Goal: Transaction & Acquisition: Book appointment/travel/reservation

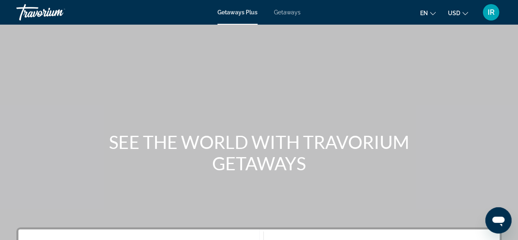
click at [283, 9] on span "Getaways" at bounding box center [287, 12] width 27 height 7
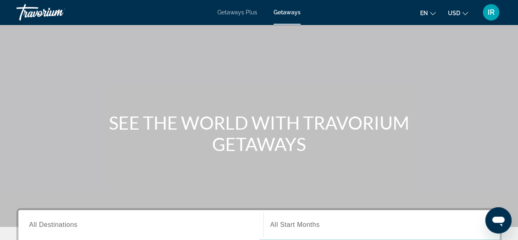
scroll to position [41, 0]
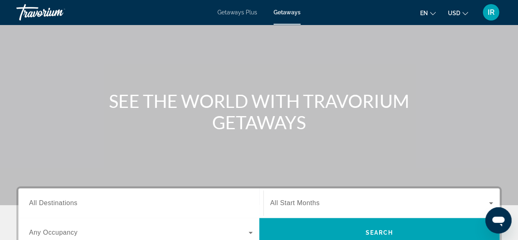
click at [462, 13] on button "USD USD ($) MXN (Mex$) CAD (Can$) GBP (£) EUR (€) AUD (A$) NZD (NZ$) CNY (CN¥)" at bounding box center [458, 13] width 20 height 12
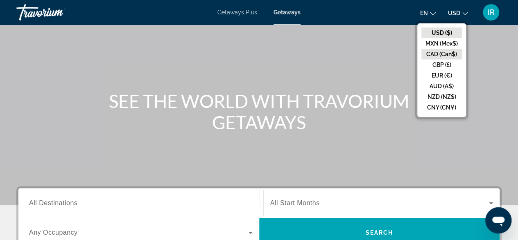
click at [444, 53] on button "CAD (Can$)" at bounding box center [442, 54] width 41 height 11
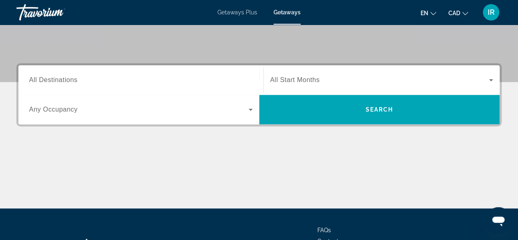
click at [74, 76] on span "All Destinations" at bounding box center [53, 79] width 48 height 7
click at [74, 76] on input "Destination All Destinations" at bounding box center [141, 80] width 224 height 10
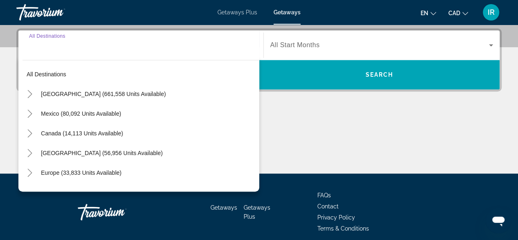
scroll to position [200, 0]
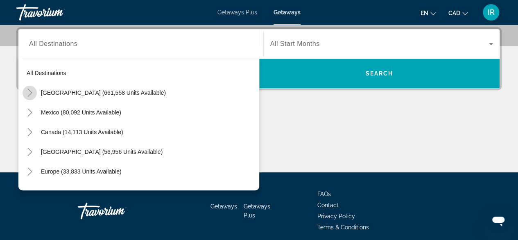
click at [32, 89] on icon "Toggle United States (661,558 units available)" at bounding box center [30, 93] width 8 height 8
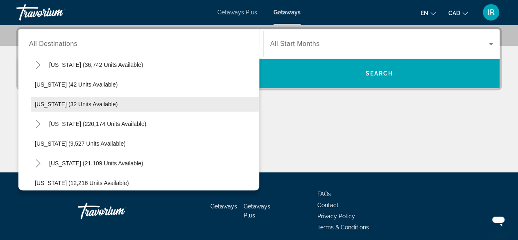
scroll to position [106, 0]
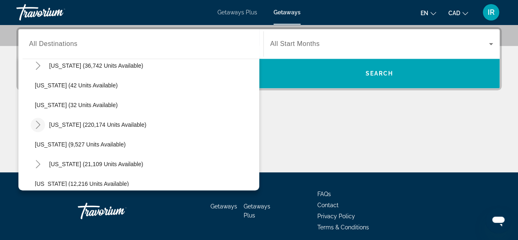
click at [41, 124] on icon "Toggle Florida (220,174 units available)" at bounding box center [38, 124] width 8 height 8
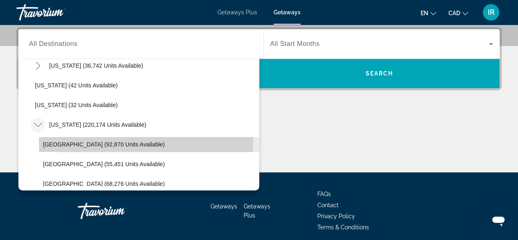
click at [51, 141] on span "[GEOGRAPHIC_DATA] (92,870 units available)" at bounding box center [104, 144] width 122 height 7
type input "**********"
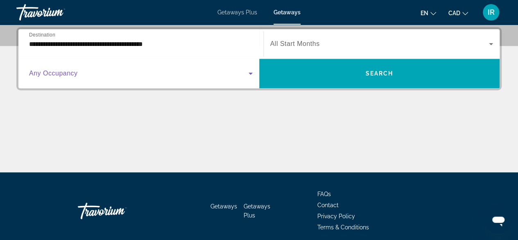
click at [236, 75] on span "Search widget" at bounding box center [139, 73] width 220 height 10
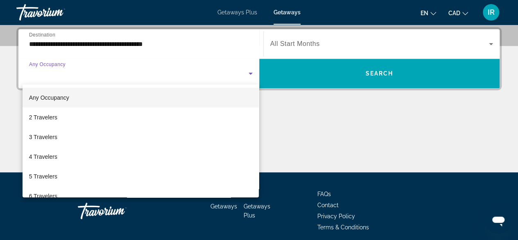
click at [83, 98] on mat-option "Any Occupancy" at bounding box center [141, 98] width 237 height 20
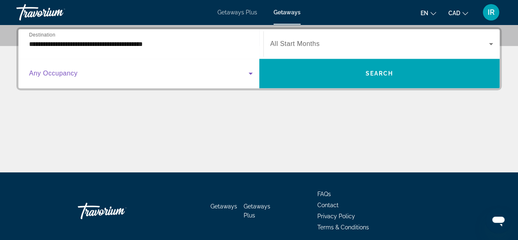
click at [244, 74] on span "Search widget" at bounding box center [139, 73] width 220 height 10
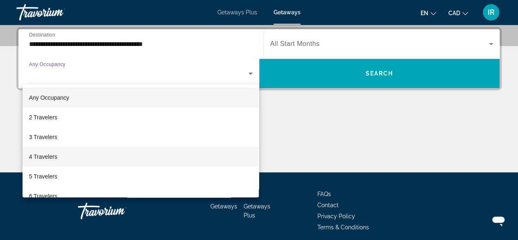
click at [42, 154] on span "4 Travelers" at bounding box center [43, 157] width 28 height 10
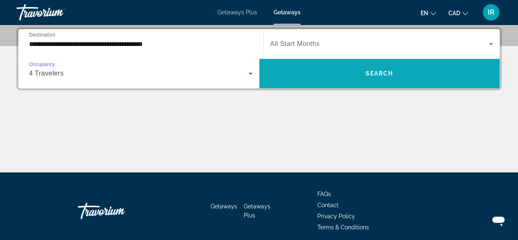
click at [303, 74] on span "Search widget" at bounding box center [379, 74] width 241 height 20
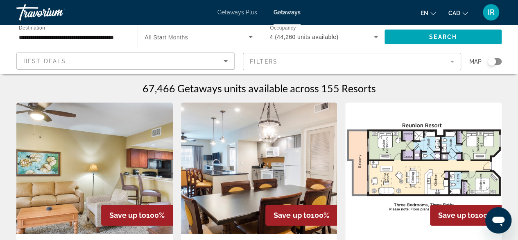
click at [279, 58] on mat-form-field "Filters" at bounding box center [352, 61] width 218 height 17
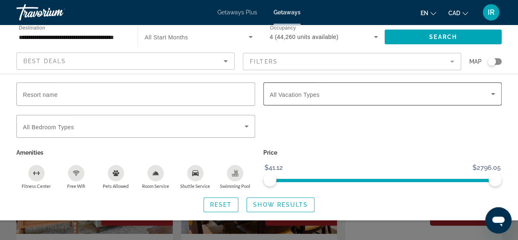
click at [294, 96] on span "All Vacation Types" at bounding box center [295, 94] width 50 height 7
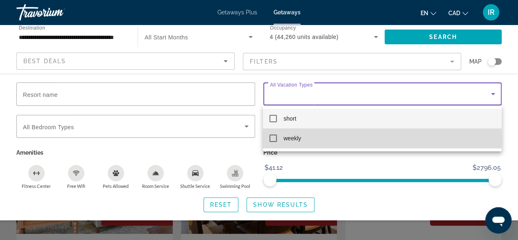
click at [273, 138] on mat-pseudo-checkbox at bounding box center [273, 137] width 7 height 7
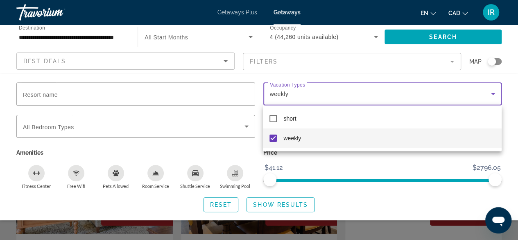
drag, startPoint x: 492, startPoint y: 177, endPoint x: 476, endPoint y: 185, distance: 18.3
click at [464, 187] on div at bounding box center [259, 120] width 518 height 240
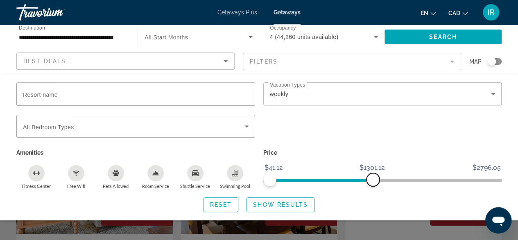
drag, startPoint x: 495, startPoint y: 179, endPoint x: 373, endPoint y: 180, distance: 122.1
click at [373, 180] on span "ngx-slider-max" at bounding box center [373, 179] width 13 height 13
click at [274, 206] on span "Show Results" at bounding box center [280, 204] width 55 height 7
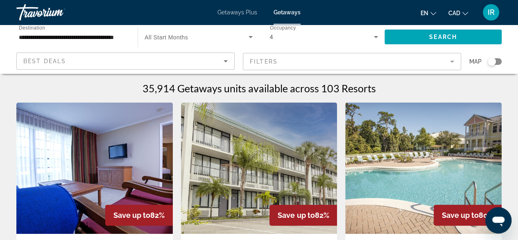
click at [287, 63] on mat-form-field "Filters" at bounding box center [352, 61] width 218 height 17
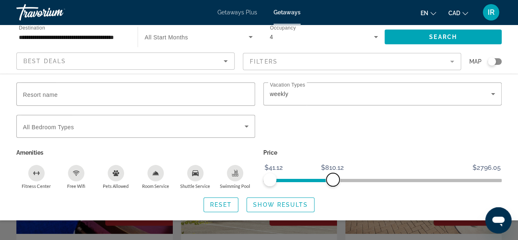
drag, startPoint x: 370, startPoint y: 179, endPoint x: 333, endPoint y: 191, distance: 39.4
click at [333, 191] on div "Resort name Vacation Types All Vacation Types weekly Bedroom Types All Bedroom …" at bounding box center [259, 146] width 518 height 129
click at [284, 206] on span "Show Results" at bounding box center [280, 204] width 55 height 7
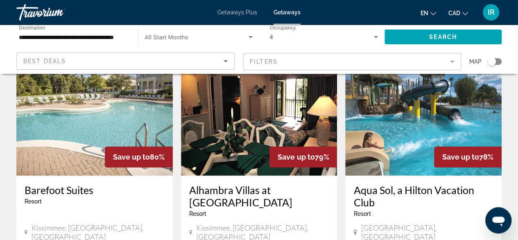
scroll to position [369, 0]
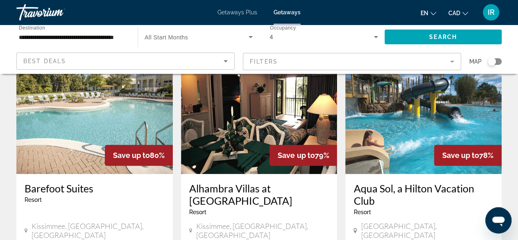
click at [378, 182] on h3 "Aqua Sol, a Hilton Vacation Club" at bounding box center [424, 194] width 140 height 25
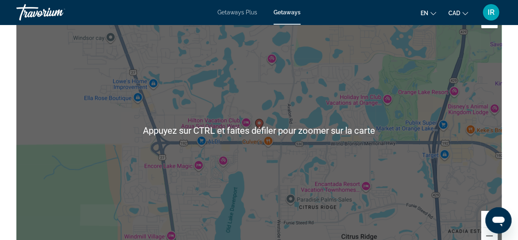
scroll to position [1270, 0]
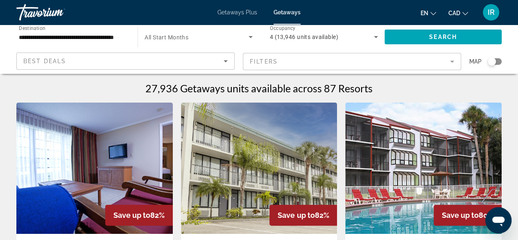
click at [204, 62] on div "Best Deals" at bounding box center [123, 61] width 200 height 10
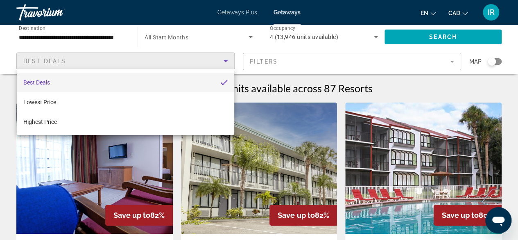
click at [204, 62] on div at bounding box center [259, 120] width 518 height 240
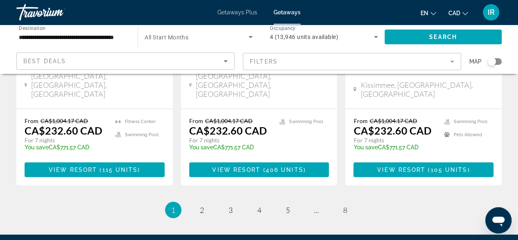
scroll to position [1118, 0]
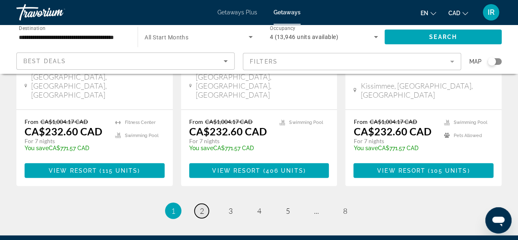
click at [202, 206] on span "2" at bounding box center [202, 210] width 4 height 9
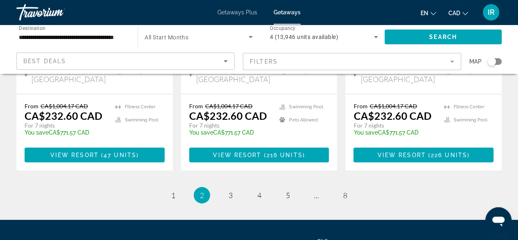
scroll to position [1159, 0]
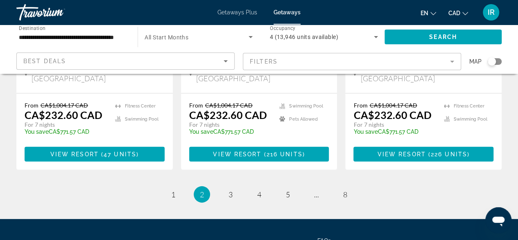
click at [287, 59] on mat-form-field "Filters" at bounding box center [352, 61] width 218 height 17
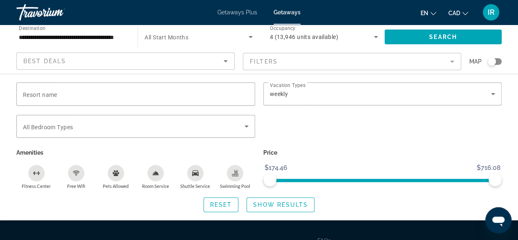
click at [287, 59] on mat-form-field "Filters" at bounding box center [352, 61] width 218 height 17
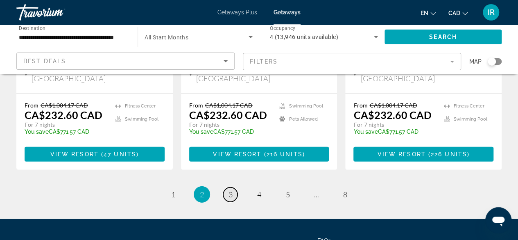
click at [227, 187] on link "page 3" at bounding box center [230, 194] width 14 height 14
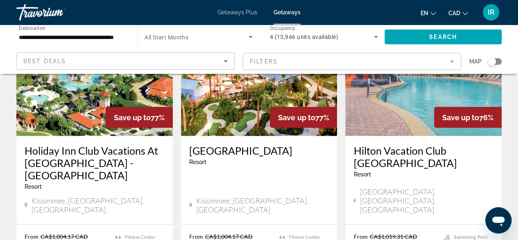
scroll to position [720, 0]
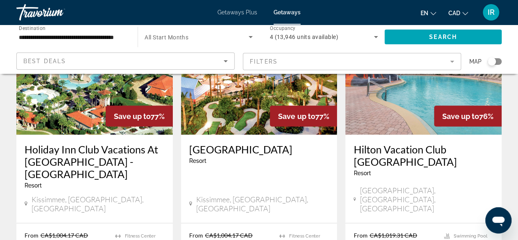
click at [255, 143] on h3 "[GEOGRAPHIC_DATA]" at bounding box center [259, 149] width 140 height 12
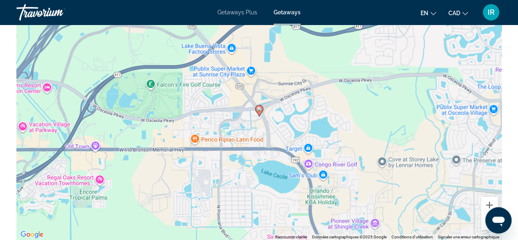
scroll to position [1270, 0]
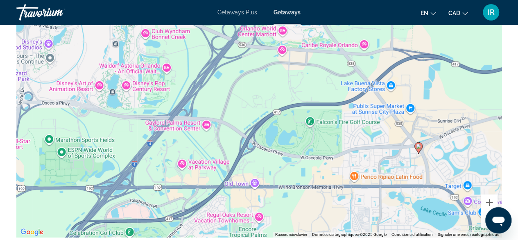
drag, startPoint x: 284, startPoint y: 110, endPoint x: 446, endPoint y: 150, distance: 166.4
click at [446, 150] on div "Pour activer le glissement du marqueur avec le clavier, appuyez sur Alt+Entrée.…" at bounding box center [259, 114] width 486 height 246
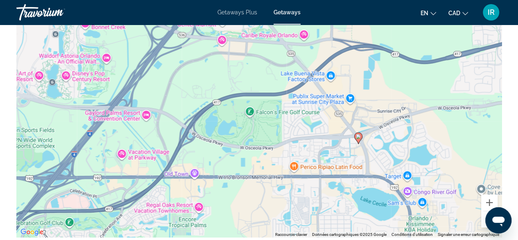
drag, startPoint x: 70, startPoint y: 119, endPoint x: 6, endPoint y: 109, distance: 65.4
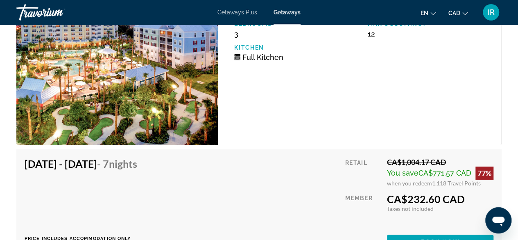
scroll to position [1618, 0]
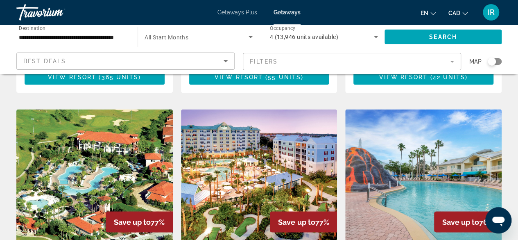
scroll to position [697, 0]
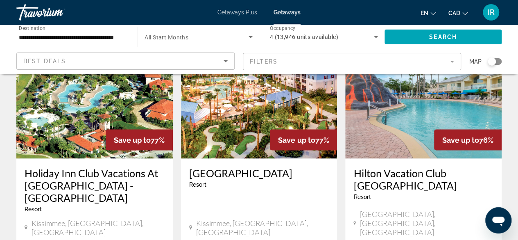
click at [391, 166] on h3 "Hilton Vacation Club [GEOGRAPHIC_DATA]" at bounding box center [424, 178] width 140 height 25
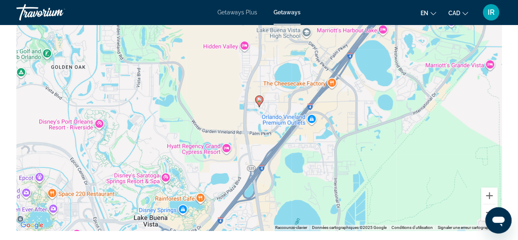
scroll to position [1393, 0]
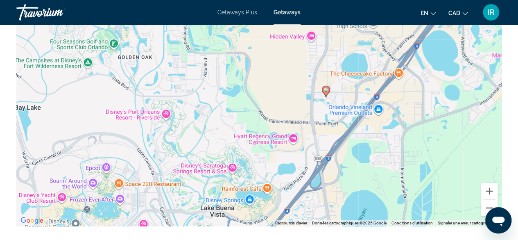
drag, startPoint x: 173, startPoint y: 121, endPoint x: 240, endPoint y: 115, distance: 67.1
click at [240, 115] on div "Pour activer le glissement du marqueur avec le clavier, appuyez sur Alt+Entrée.…" at bounding box center [259, 103] width 486 height 246
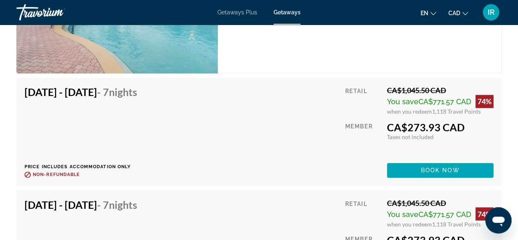
scroll to position [5299, 0]
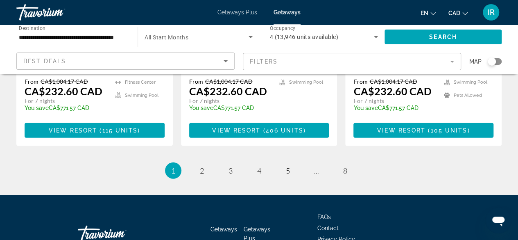
scroll to position [1159, 0]
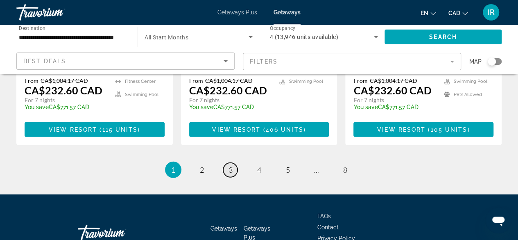
click at [225, 163] on link "page 3" at bounding box center [230, 170] width 14 height 14
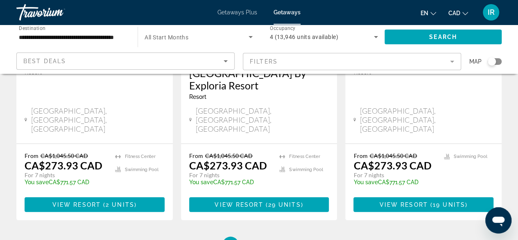
scroll to position [1147, 0]
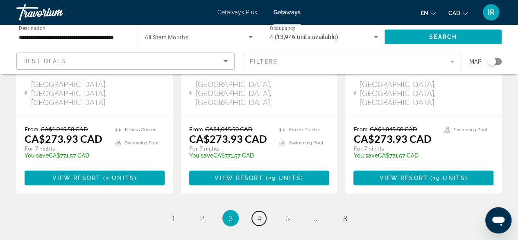
click at [260, 213] on span "4" at bounding box center [259, 217] width 4 height 9
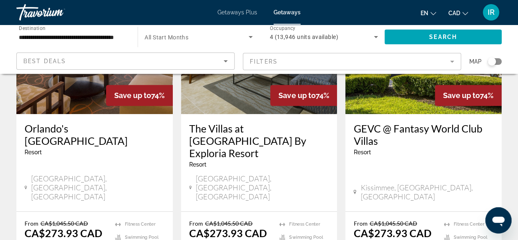
scroll to position [123, 0]
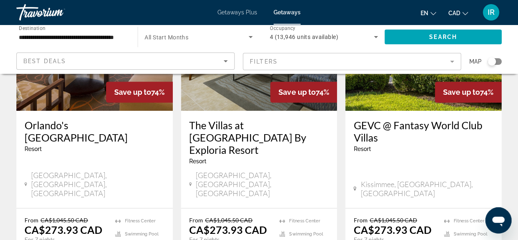
click at [435, 128] on h3 "GEVC @ Fantasy World Club Villas" at bounding box center [424, 131] width 140 height 25
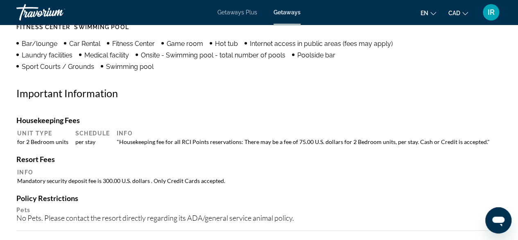
scroll to position [860, 0]
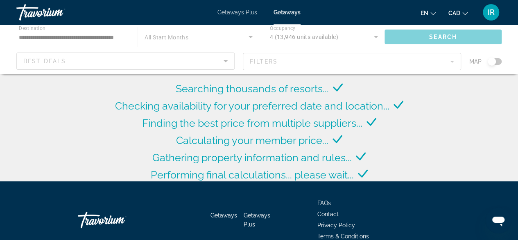
scroll to position [123, 0]
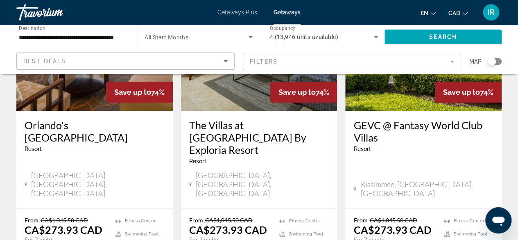
click at [365, 64] on mat-form-field "Filters" at bounding box center [352, 61] width 218 height 17
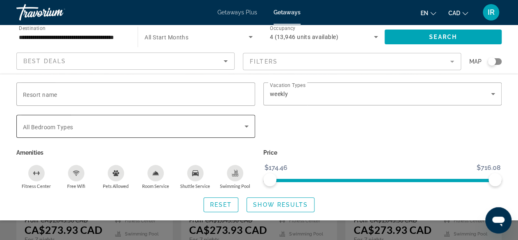
click at [201, 123] on span "Search widget" at bounding box center [134, 126] width 222 height 10
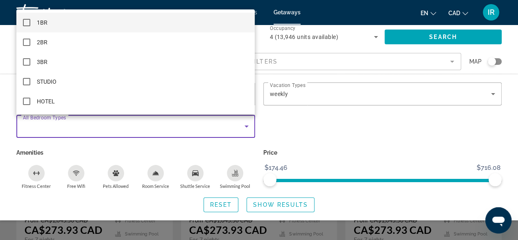
click at [241, 133] on div at bounding box center [259, 120] width 518 height 240
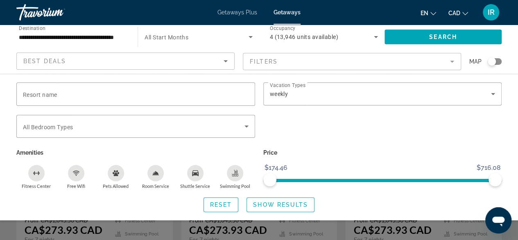
click at [332, 56] on mat-form-field "Filters" at bounding box center [352, 61] width 218 height 17
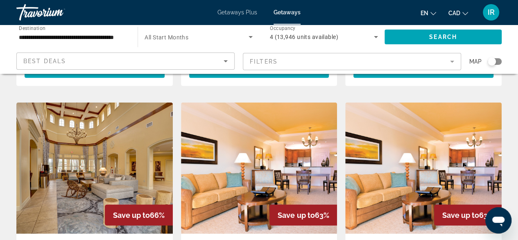
scroll to position [942, 0]
click at [304, 62] on mat-form-field "Filters" at bounding box center [352, 61] width 218 height 17
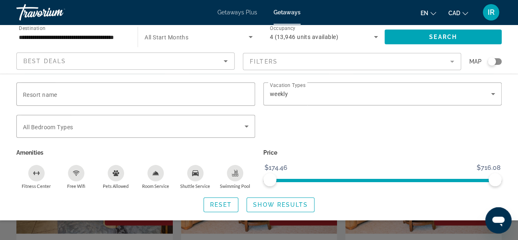
click at [295, 65] on mat-form-field "Filters" at bounding box center [352, 61] width 218 height 17
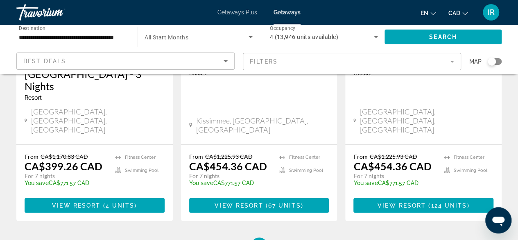
scroll to position [1171, 0]
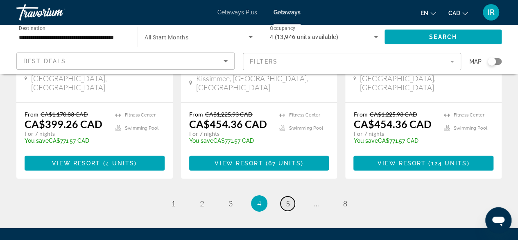
click at [285, 196] on link "page 5" at bounding box center [288, 203] width 14 height 14
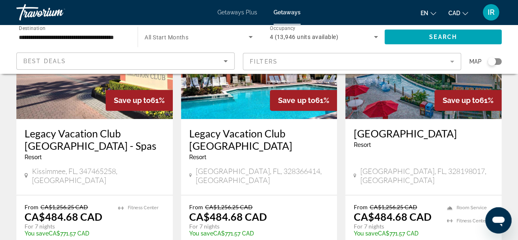
scroll to position [82, 0]
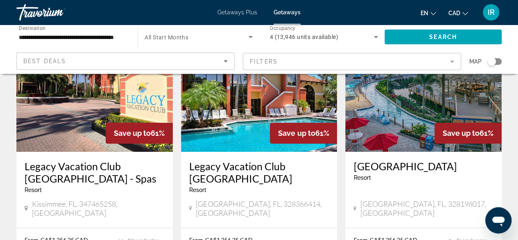
click at [415, 164] on h3 "[GEOGRAPHIC_DATA]" at bounding box center [424, 166] width 140 height 12
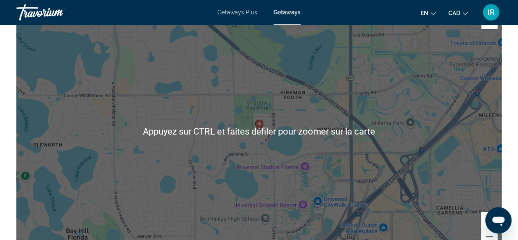
scroll to position [1311, 0]
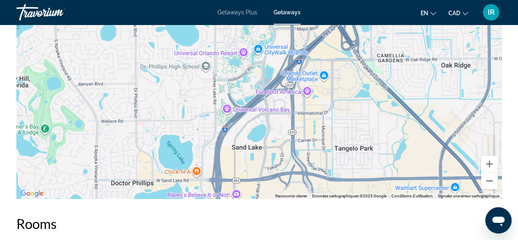
drag, startPoint x: 408, startPoint y: 145, endPoint x: 444, endPoint y: 169, distance: 43.3
click at [349, 52] on div "Pour activer le glissement du marqueur avec le clavier, appuyez sur Alt+Entrée.…" at bounding box center [259, 76] width 486 height 246
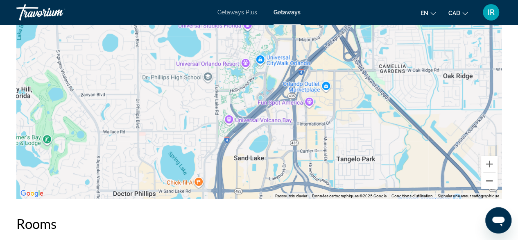
click at [496, 176] on button "Zoom arrière" at bounding box center [489, 180] width 16 height 16
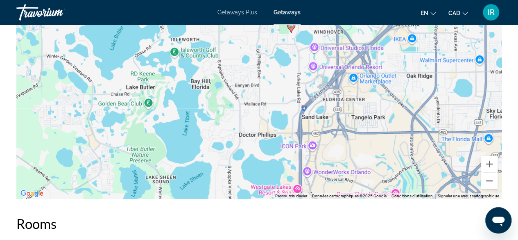
drag, startPoint x: 306, startPoint y: 147, endPoint x: 367, endPoint y: 146, distance: 60.6
click at [367, 146] on div "Pour activer le glissement du marqueur avec le clavier, appuyez sur Alt+Entrée.…" at bounding box center [259, 76] width 486 height 246
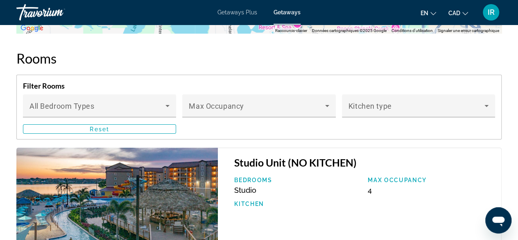
scroll to position [1475, 0]
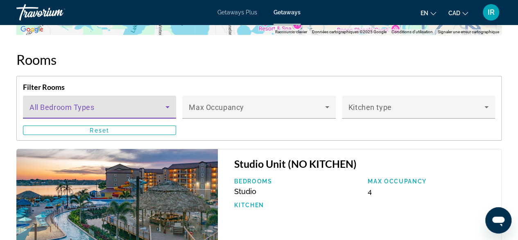
click at [142, 105] on span "Main content" at bounding box center [98, 110] width 136 height 10
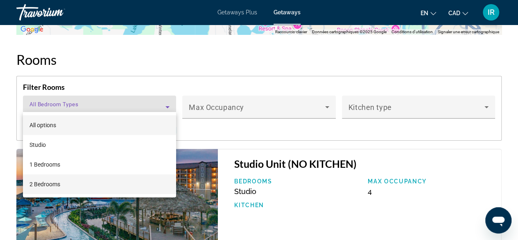
click at [47, 178] on mat-option "2 Bedrooms" at bounding box center [99, 184] width 153 height 20
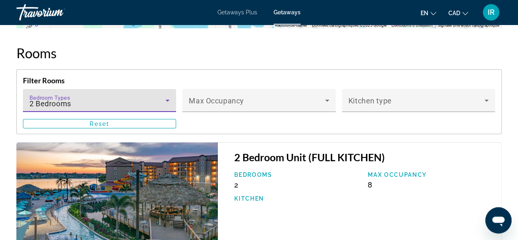
scroll to position [1434, 0]
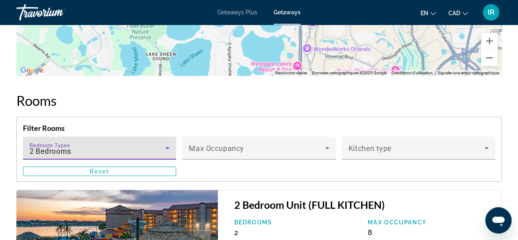
click at [132, 136] on div "Bedroom Types All Bedroom Types 2 Bedrooms" at bounding box center [100, 147] width 140 height 23
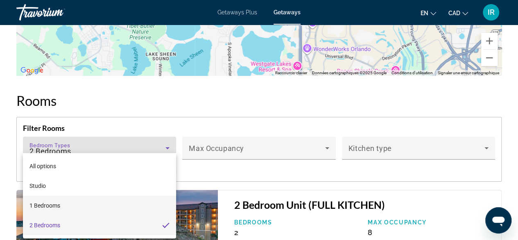
click at [75, 203] on mat-option "1 Bedrooms" at bounding box center [99, 205] width 153 height 20
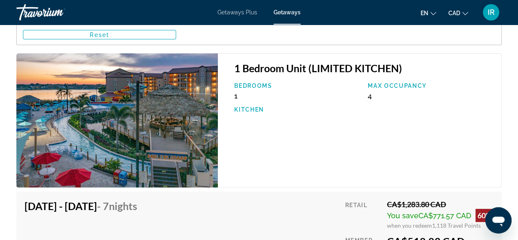
scroll to position [1516, 0]
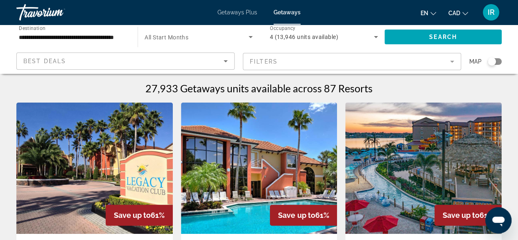
click at [490, 62] on div "Search widget" at bounding box center [492, 61] width 8 height 8
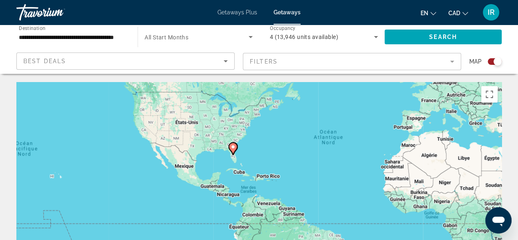
drag, startPoint x: 188, startPoint y: 159, endPoint x: 245, endPoint y: 127, distance: 65.3
click at [245, 127] on div "Pour activer le glissement du marqueur avec le clavier, appuyez sur Alt+Entrée.…" at bounding box center [259, 205] width 486 height 246
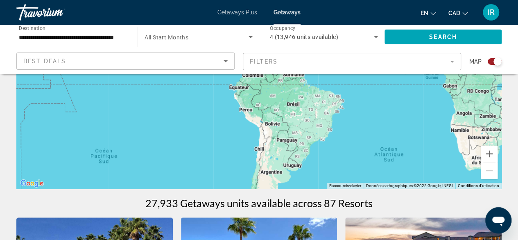
scroll to position [164, 0]
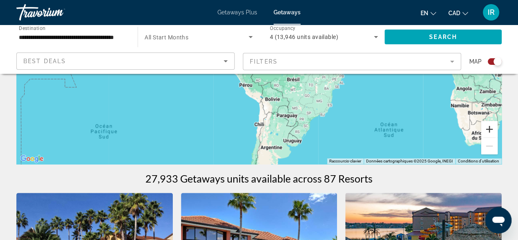
click at [493, 128] on button "Zoom avant" at bounding box center [489, 129] width 16 height 16
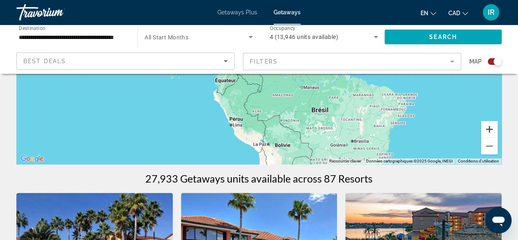
click at [493, 128] on button "Zoom avant" at bounding box center [489, 129] width 16 height 16
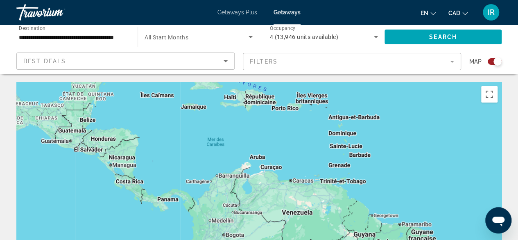
scroll to position [0, 0]
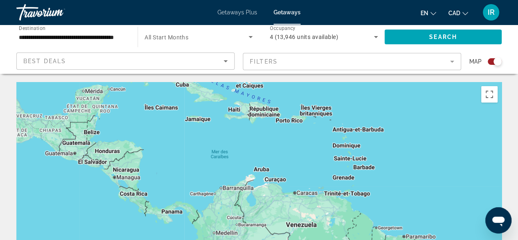
drag, startPoint x: 147, startPoint y: 125, endPoint x: 180, endPoint y: 227, distance: 107.7
click at [176, 224] on div "Main content" at bounding box center [259, 205] width 486 height 246
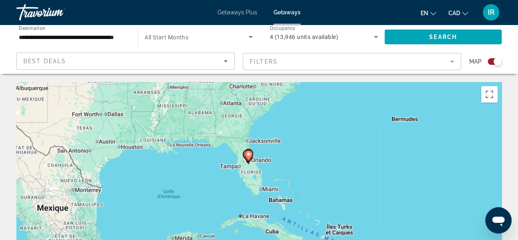
drag, startPoint x: 273, startPoint y: 126, endPoint x: 326, endPoint y: 126, distance: 52.9
click at [326, 126] on div "Pour activer le glissement du marqueur avec le clavier, appuyez sur Alt+Entrée.…" at bounding box center [259, 205] width 486 height 246
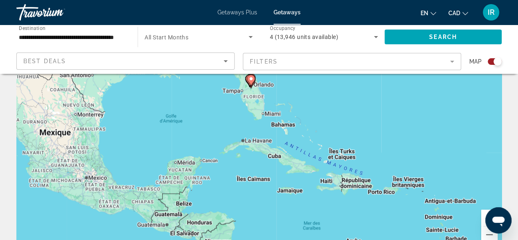
scroll to position [82, 0]
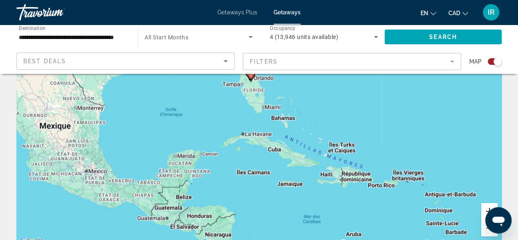
click at [482, 207] on button "Zoom avant" at bounding box center [489, 211] width 16 height 16
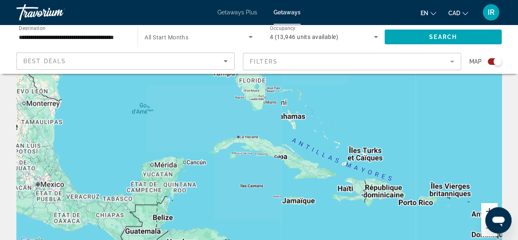
click at [482, 207] on button "Zoom avant" at bounding box center [489, 211] width 16 height 16
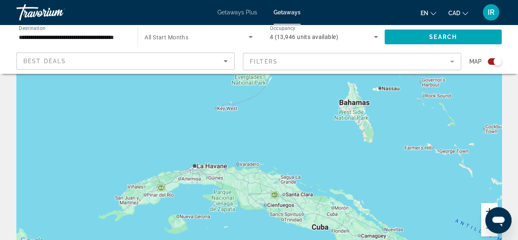
click at [482, 207] on button "Zoom avant" at bounding box center [489, 211] width 16 height 16
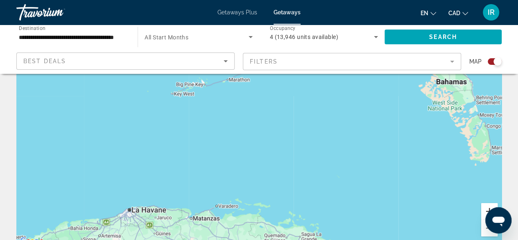
click at [482, 207] on button "Zoom avant" at bounding box center [489, 211] width 16 height 16
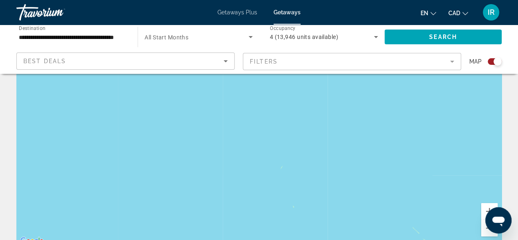
drag, startPoint x: 314, startPoint y: 119, endPoint x: 267, endPoint y: 208, distance: 100.1
click at [268, 209] on div "Main content" at bounding box center [259, 123] width 486 height 246
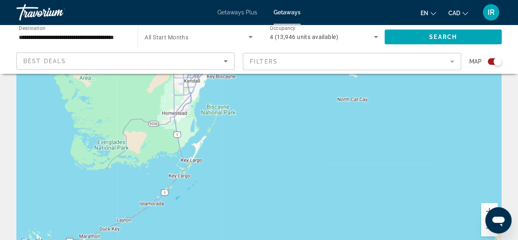
drag, startPoint x: 232, startPoint y: 128, endPoint x: 238, endPoint y: 222, distance: 94.4
click at [238, 223] on div "Main content" at bounding box center [259, 123] width 486 height 246
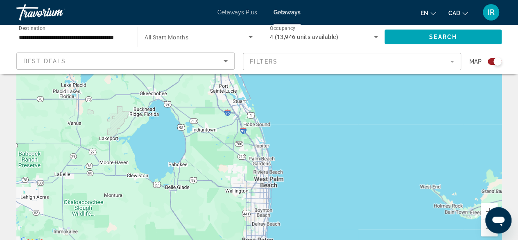
drag, startPoint x: 247, startPoint y: 133, endPoint x: 269, endPoint y: 210, distance: 80.0
click at [269, 210] on div "Main content" at bounding box center [259, 123] width 486 height 246
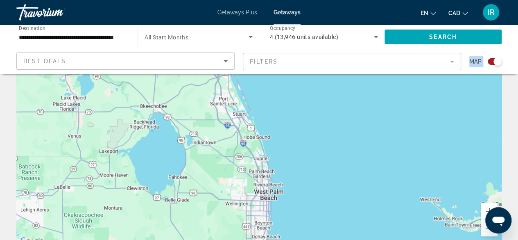
drag, startPoint x: 150, startPoint y: 68, endPoint x: 188, endPoint y: 133, distance: 74.9
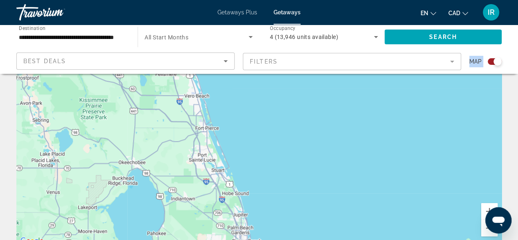
drag, startPoint x: 191, startPoint y: 107, endPoint x: 170, endPoint y: 164, distance: 60.8
click at [170, 164] on div "Pour activer le glissement du marqueur avec le clavier, appuyez sur Alt+Entrée.…" at bounding box center [259, 123] width 486 height 246
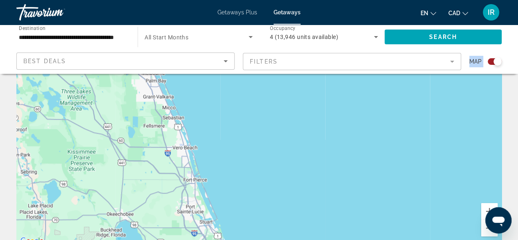
drag, startPoint x: 166, startPoint y: 107, endPoint x: 251, endPoint y: 240, distance: 157.8
click at [251, 158] on html "**********" at bounding box center [259, 38] width 518 height 240
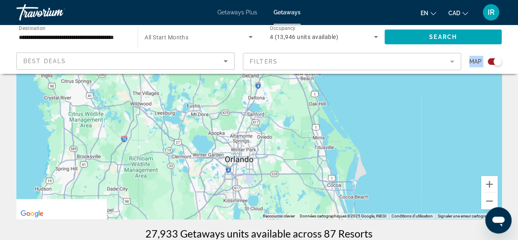
drag, startPoint x: 236, startPoint y: 174, endPoint x: 322, endPoint y: 52, distance: 149.4
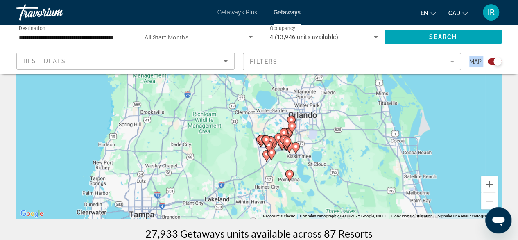
drag, startPoint x: 302, startPoint y: 190, endPoint x: 342, endPoint y: 163, distance: 48.0
click at [342, 163] on div "Pour activer le glissement du marqueur avec le clavier, appuyez sur Alt+Entrée.…" at bounding box center [259, 96] width 486 height 246
click at [495, 183] on button "Zoom avant" at bounding box center [489, 184] width 16 height 16
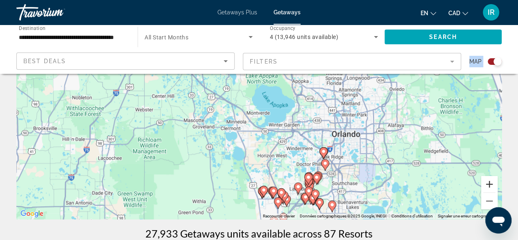
click at [488, 180] on button "Zoom avant" at bounding box center [489, 184] width 16 height 16
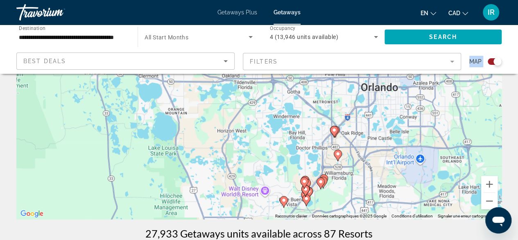
drag, startPoint x: 378, startPoint y: 166, endPoint x: 331, endPoint y: 88, distance: 90.8
click at [331, 88] on div "Pour activer le glissement du marqueur avec le clavier, appuyez sur Alt+Entrée.…" at bounding box center [259, 96] width 486 height 246
click at [490, 186] on button "Zoom avant" at bounding box center [489, 184] width 16 height 16
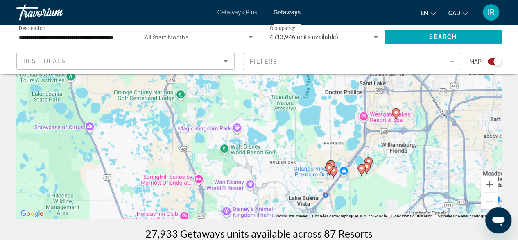
drag, startPoint x: 329, startPoint y: 174, endPoint x: 308, endPoint y: 66, distance: 110.1
click at [397, 112] on image "Main content" at bounding box center [396, 112] width 5 height 5
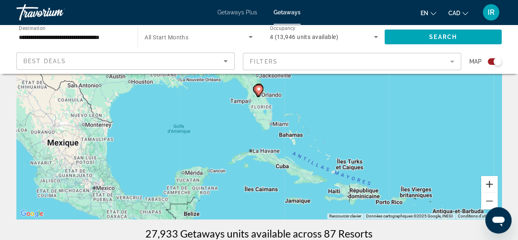
click at [491, 187] on button "Zoom avant" at bounding box center [489, 184] width 16 height 16
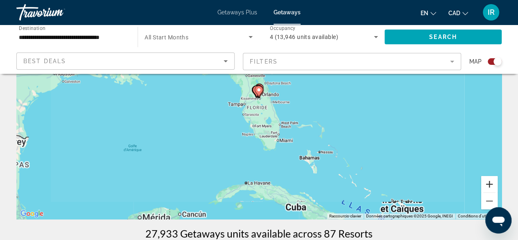
click at [491, 185] on button "Zoom avant" at bounding box center [489, 184] width 16 height 16
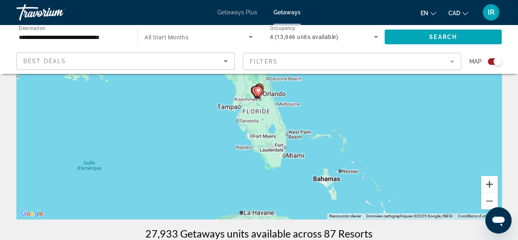
click at [491, 185] on button "Zoom avant" at bounding box center [489, 184] width 16 height 16
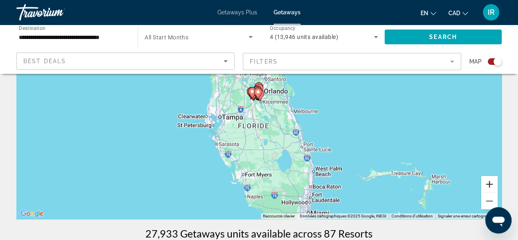
click at [491, 185] on button "Zoom avant" at bounding box center [489, 184] width 16 height 16
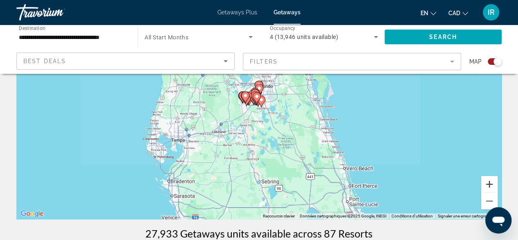
click at [491, 185] on button "Zoom avant" at bounding box center [489, 184] width 16 height 16
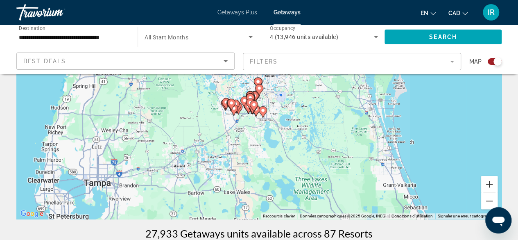
click at [491, 185] on button "Zoom avant" at bounding box center [489, 184] width 16 height 16
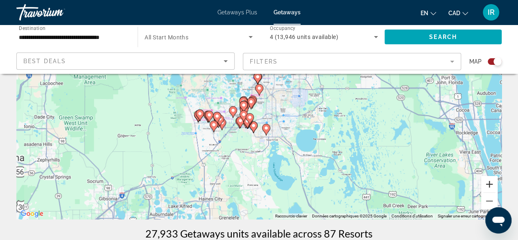
click at [491, 185] on button "Zoom avant" at bounding box center [489, 184] width 16 height 16
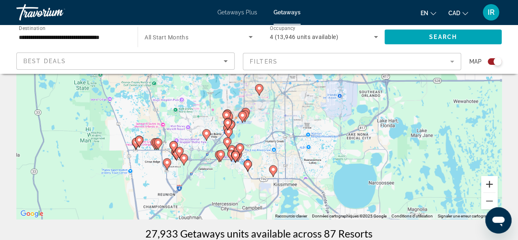
click at [491, 185] on button "Zoom avant" at bounding box center [489, 184] width 16 height 16
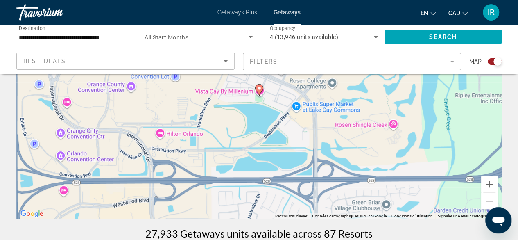
click at [489, 198] on button "Zoom arrière" at bounding box center [489, 201] width 16 height 16
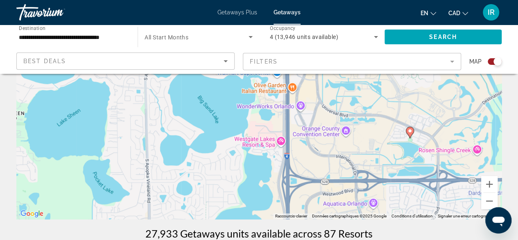
drag, startPoint x: 155, startPoint y: 134, endPoint x: 371, endPoint y: 182, distance: 220.6
click at [314, 172] on div "Pour activer le glissement du marqueur avec le clavier, appuyez sur Alt+Entrée.…" at bounding box center [259, 96] width 486 height 246
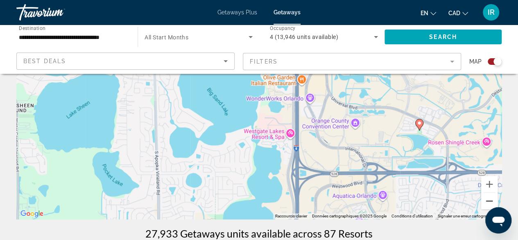
click at [488, 199] on button "Zoom arrière" at bounding box center [489, 201] width 16 height 16
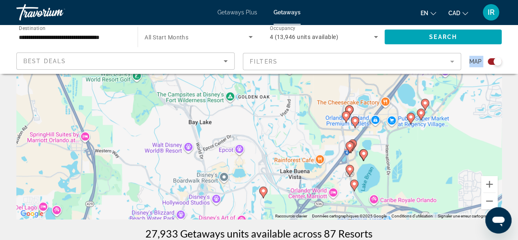
drag, startPoint x: 316, startPoint y: 170, endPoint x: 458, endPoint y: 68, distance: 174.7
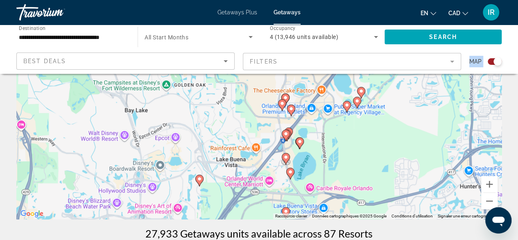
drag, startPoint x: 421, startPoint y: 147, endPoint x: 357, endPoint y: 134, distance: 65.6
click at [357, 134] on div "Pour activer le glissement du marqueur avec le clavier, appuyez sur Alt+Entrée.…" at bounding box center [259, 96] width 486 height 246
click at [507, 61] on app-map-search-filters "Best Deals Filters Map" at bounding box center [259, 61] width 502 height 25
click at [201, 180] on image "Main content" at bounding box center [199, 178] width 5 height 5
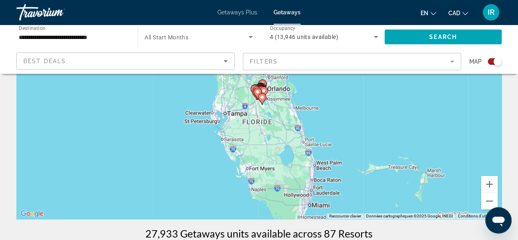
click at [455, 61] on mat-form-field "Filters" at bounding box center [352, 61] width 218 height 17
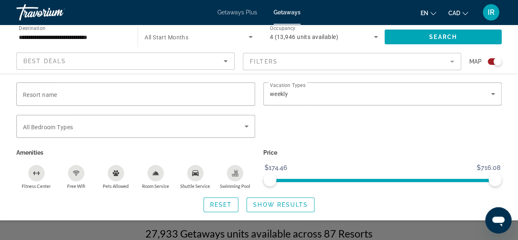
click at [443, 62] on mat-form-field "Filters" at bounding box center [352, 61] width 218 height 17
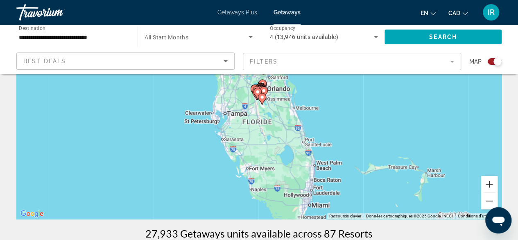
click at [487, 182] on button "Zoom avant" at bounding box center [489, 184] width 16 height 16
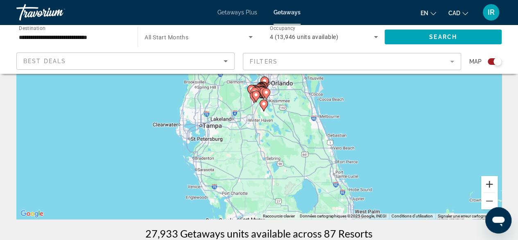
click at [487, 182] on button "Zoom avant" at bounding box center [489, 184] width 16 height 16
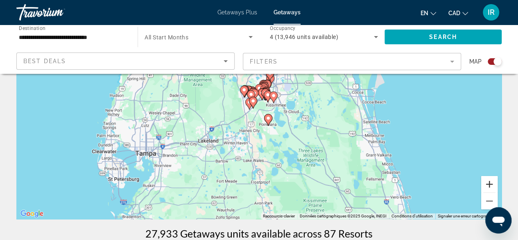
click at [487, 182] on button "Zoom avant" at bounding box center [489, 184] width 16 height 16
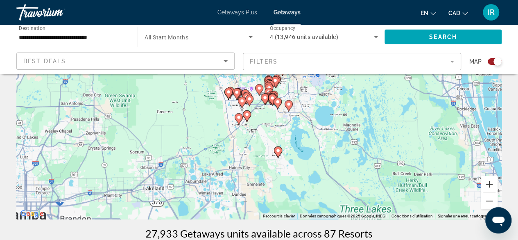
click at [487, 182] on button "Zoom avant" at bounding box center [489, 184] width 16 height 16
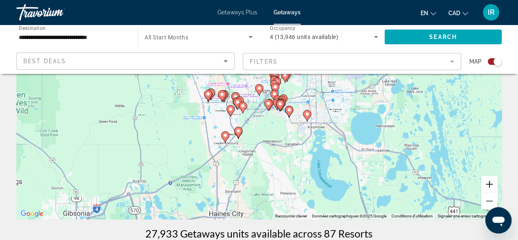
click at [487, 182] on button "Zoom avant" at bounding box center [489, 184] width 16 height 16
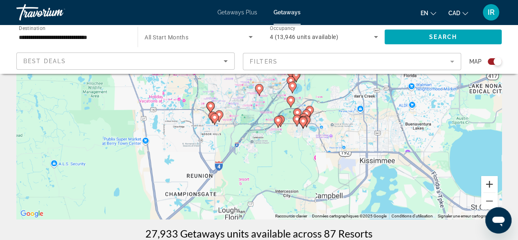
click at [487, 182] on button "Zoom avant" at bounding box center [489, 184] width 16 height 16
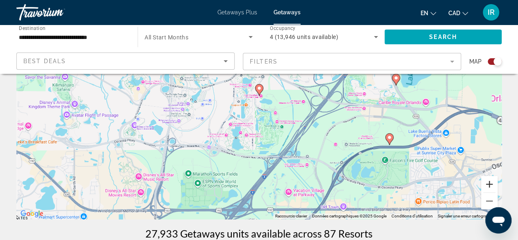
click at [487, 182] on button "Zoom avant" at bounding box center [489, 184] width 16 height 16
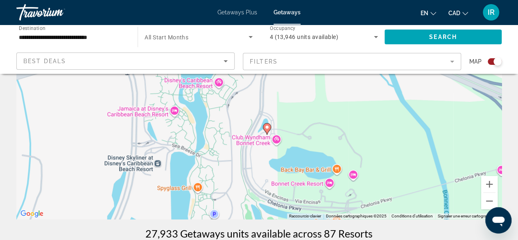
drag, startPoint x: 308, startPoint y: 136, endPoint x: 313, endPoint y: 170, distance: 33.5
click at [313, 170] on div "Pour activer le glissement du marqueur avec le clavier, appuyez sur Alt+Entrée.…" at bounding box center [259, 96] width 486 height 246
click at [489, 200] on button "Zoom arrière" at bounding box center [489, 201] width 16 height 16
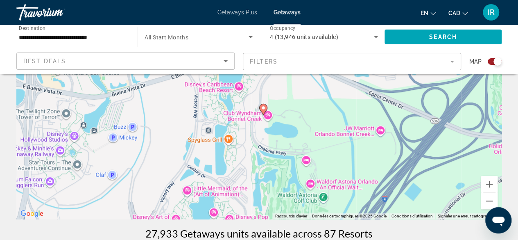
click at [263, 105] on icon "Main content" at bounding box center [262, 109] width 7 height 11
type input "**********"
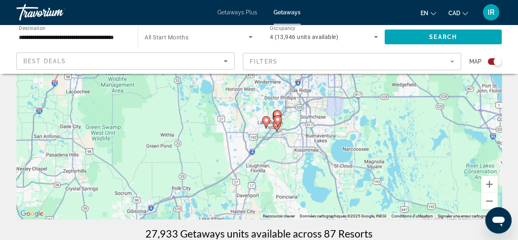
drag, startPoint x: 263, startPoint y: 105, endPoint x: 270, endPoint y: 137, distance: 33.1
click at [270, 137] on div "Pour activer le glissement du marqueur avec le clavier, appuyez sur Alt+Entrée.…" at bounding box center [259, 96] width 486 height 246
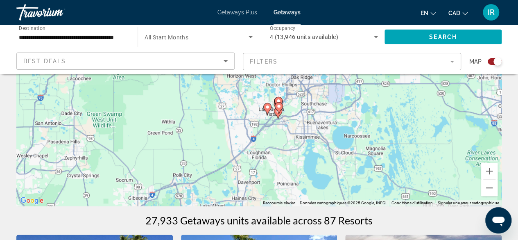
scroll to position [123, 0]
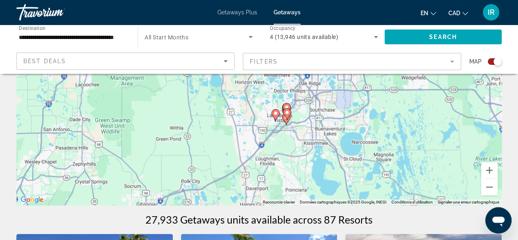
drag, startPoint x: 283, startPoint y: 127, endPoint x: 292, endPoint y: 136, distance: 12.2
click at [292, 136] on div "Pour activer le glissement du marqueur avec le clavier, appuyez sur Alt+Entrée.…" at bounding box center [259, 82] width 486 height 246
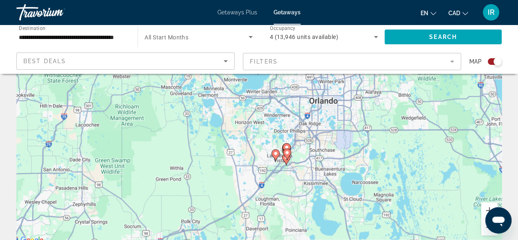
scroll to position [82, 0]
click at [489, 207] on button "Zoom avant" at bounding box center [489, 211] width 16 height 16
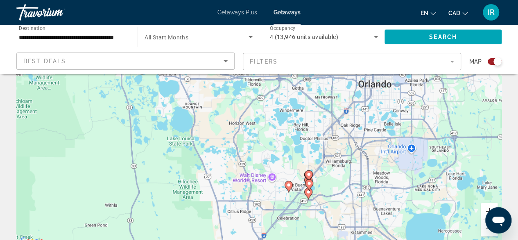
click at [489, 207] on button "Zoom avant" at bounding box center [489, 211] width 16 height 16
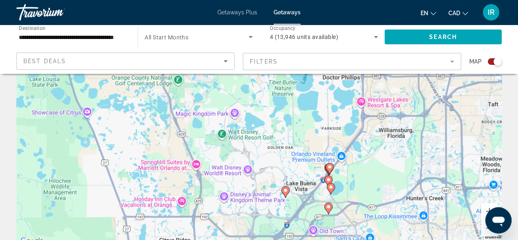
drag, startPoint x: 357, startPoint y: 167, endPoint x: 338, endPoint y: 96, distance: 73.2
click at [338, 96] on div "Pour activer le glissement du marqueur avec le clavier, appuyez sur Alt+Entrée.…" at bounding box center [259, 123] width 486 height 246
click at [488, 208] on button "Zoom avant" at bounding box center [489, 211] width 16 height 16
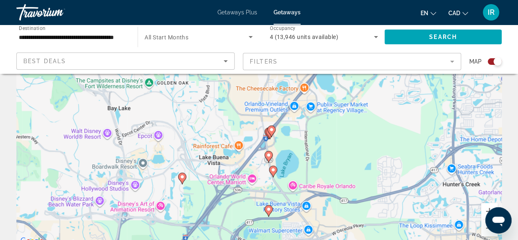
drag, startPoint x: 430, startPoint y: 171, endPoint x: 301, endPoint y: 83, distance: 155.7
click at [301, 83] on div "Pour activer le glissement du marqueur avec le clavier, appuyez sur Alt+Entrée.…" at bounding box center [259, 123] width 486 height 246
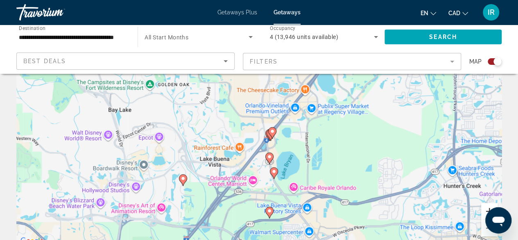
click at [488, 209] on button "Zoom avant" at bounding box center [489, 211] width 16 height 16
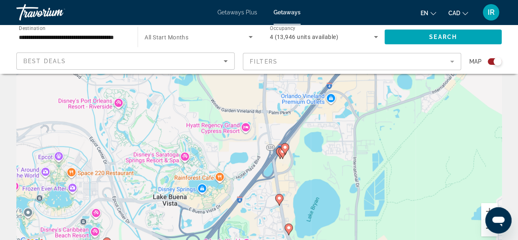
click at [487, 230] on button "Zoom arrière" at bounding box center [489, 228] width 16 height 16
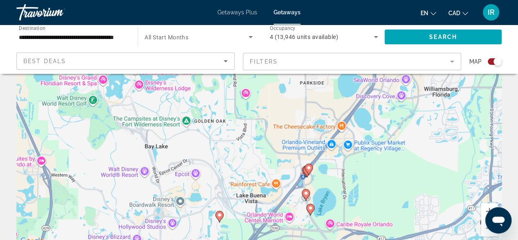
drag, startPoint x: 319, startPoint y: 115, endPoint x: 350, endPoint y: 150, distance: 46.7
click at [350, 150] on div "Pour activer le glissement du marqueur avec le clavier, appuyez sur Alt+Entrée.…" at bounding box center [259, 123] width 486 height 246
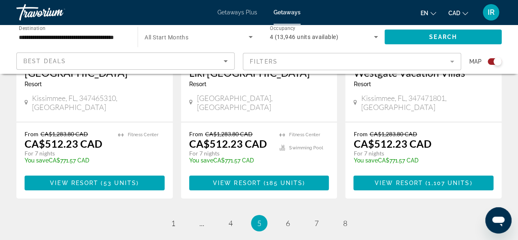
scroll to position [1352, 0]
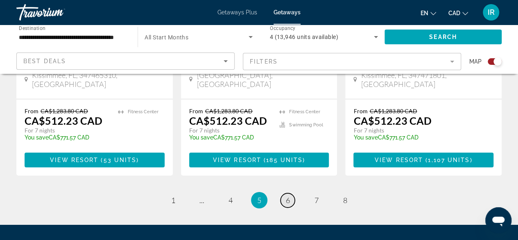
click at [286, 195] on span "6" at bounding box center [288, 199] width 4 height 9
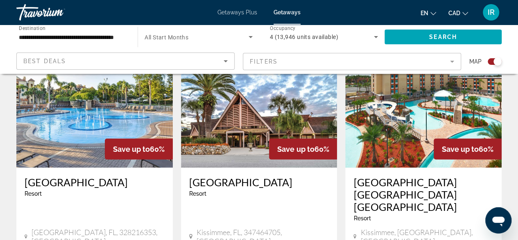
scroll to position [942, 0]
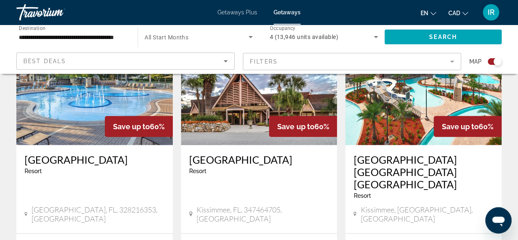
click at [381, 153] on h3 "[GEOGRAPHIC_DATA] [GEOGRAPHIC_DATA] [GEOGRAPHIC_DATA]" at bounding box center [424, 171] width 140 height 37
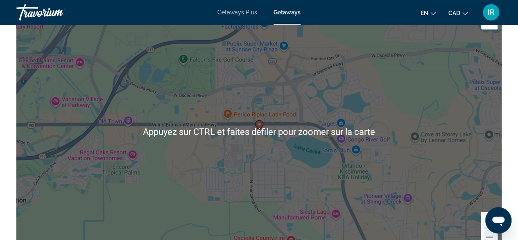
scroll to position [1147, 0]
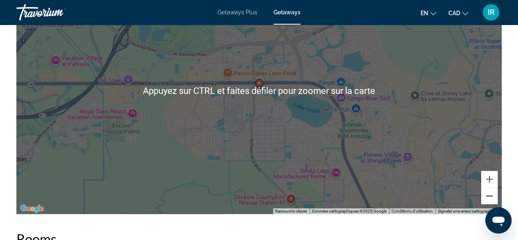
click at [487, 197] on button "Zoom arrière" at bounding box center [489, 196] width 16 height 16
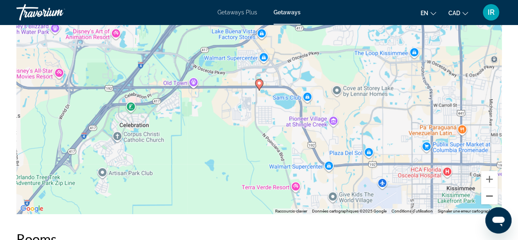
click at [487, 197] on button "Zoom arrière" at bounding box center [489, 196] width 16 height 16
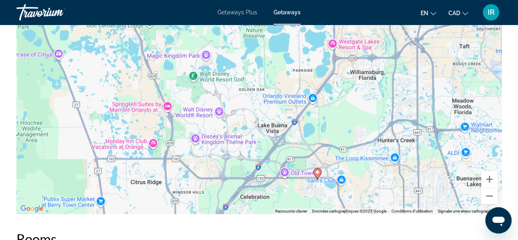
drag, startPoint x: 206, startPoint y: 109, endPoint x: 264, endPoint y: 199, distance: 107.5
click at [264, 199] on div "Pour activer le glissement du marqueur avec le clavier, appuyez sur Alt+Entrée.…" at bounding box center [259, 91] width 486 height 246
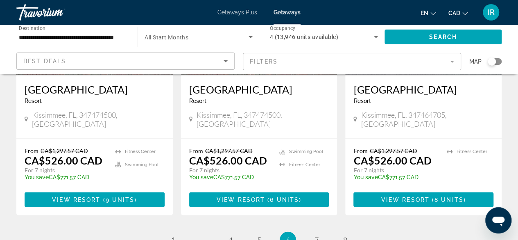
scroll to position [1106, 0]
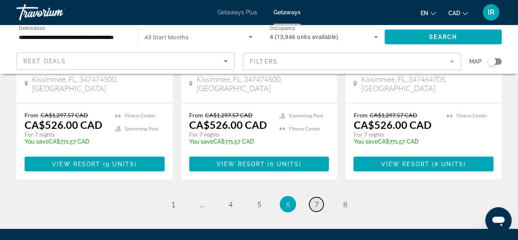
click at [319, 197] on link "page 7" at bounding box center [316, 204] width 14 height 14
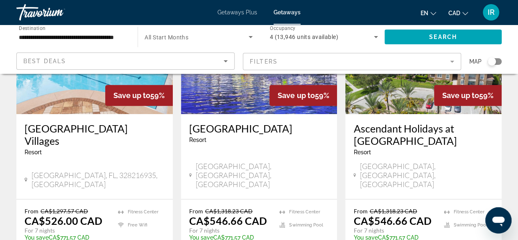
scroll to position [123, 0]
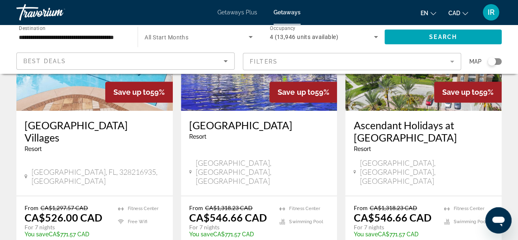
click at [374, 127] on h3 "Ascendant Holidays at [GEOGRAPHIC_DATA]" at bounding box center [424, 131] width 140 height 25
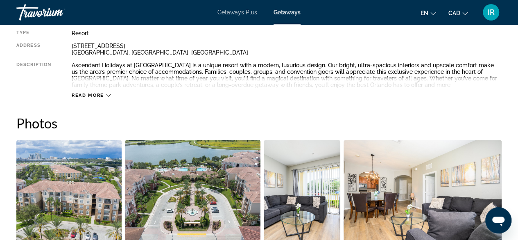
scroll to position [451, 0]
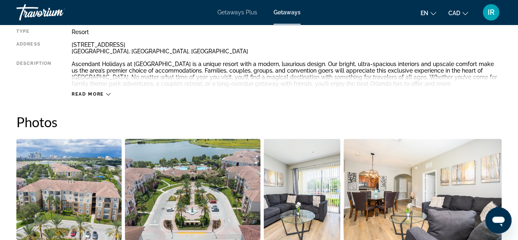
click at [100, 92] on span "Read more" at bounding box center [88, 93] width 32 height 5
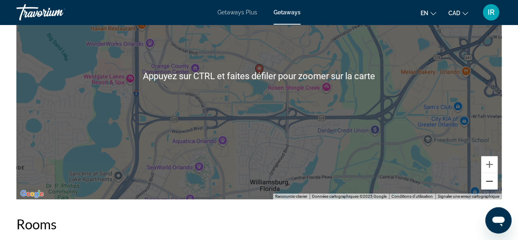
scroll to position [1188, 0]
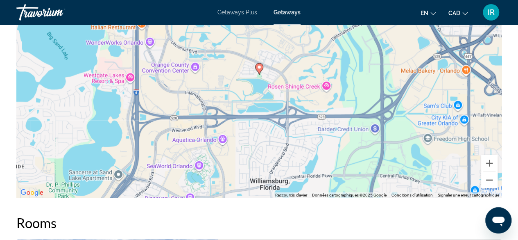
click at [488, 178] on button "Zoom arrière" at bounding box center [489, 180] width 16 height 16
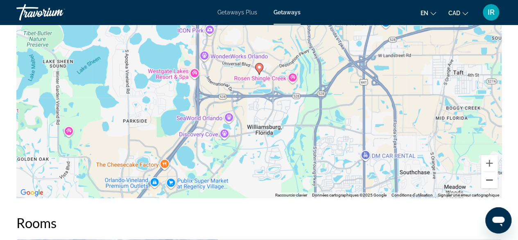
click at [488, 178] on button "Zoom arrière" at bounding box center [489, 180] width 16 height 16
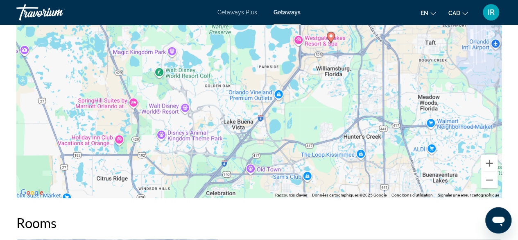
drag, startPoint x: 237, startPoint y: 141, endPoint x: 317, endPoint y: 101, distance: 89.1
click at [317, 101] on div "Pour activer le glissement du marqueur avec le clavier, appuyez sur Alt+Entrée.…" at bounding box center [259, 75] width 486 height 246
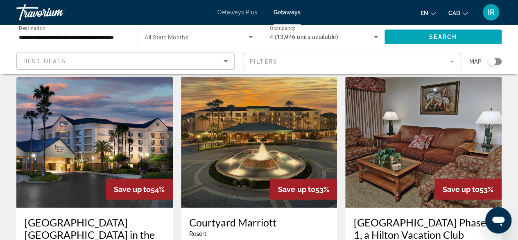
scroll to position [942, 0]
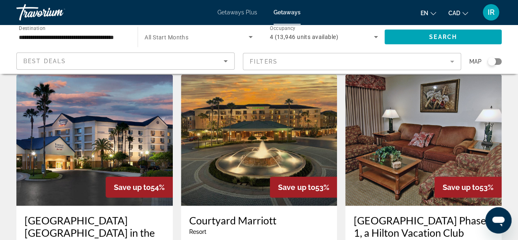
click at [120, 214] on h3 "[GEOGRAPHIC_DATA] [GEOGRAPHIC_DATA] in the [GEOGRAPHIC_DATA]" at bounding box center [95, 232] width 140 height 37
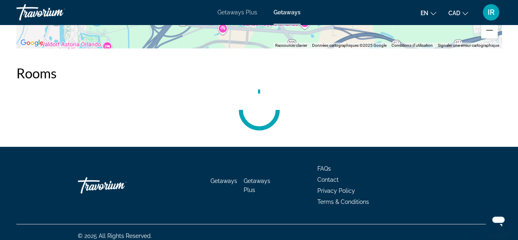
scroll to position [1228, 0]
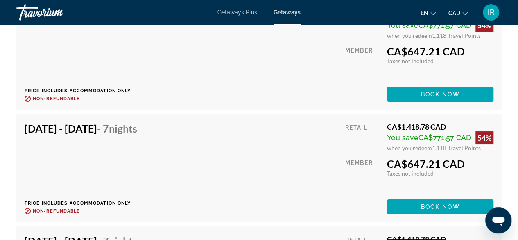
scroll to position [1516, 0]
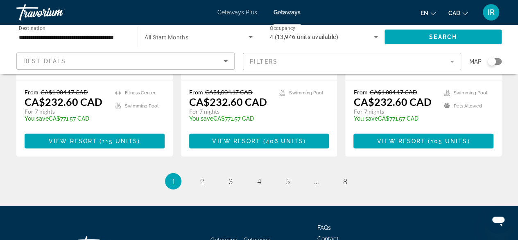
scroll to position [1159, 0]
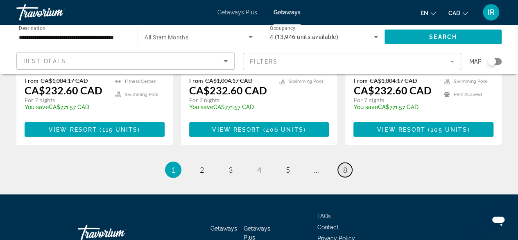
click at [349, 163] on link "page 8" at bounding box center [345, 170] width 14 height 14
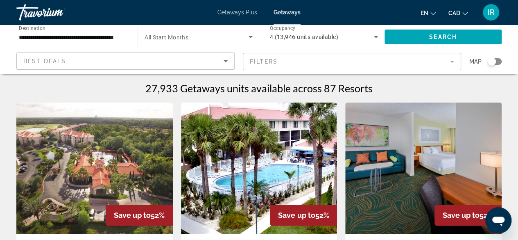
click at [105, 39] on input "**********" at bounding box center [73, 37] width 108 height 10
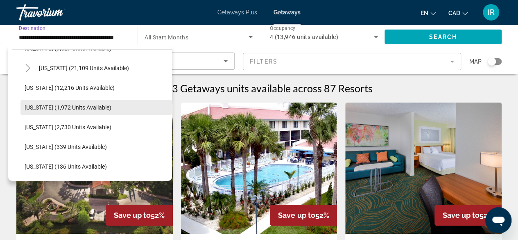
scroll to position [291, 0]
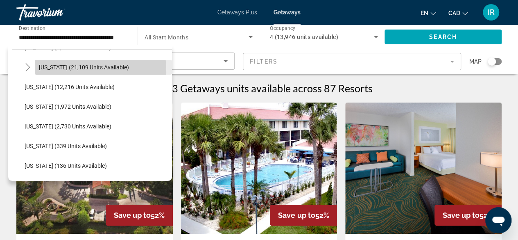
click at [41, 72] on span "Search widget" at bounding box center [103, 67] width 137 height 20
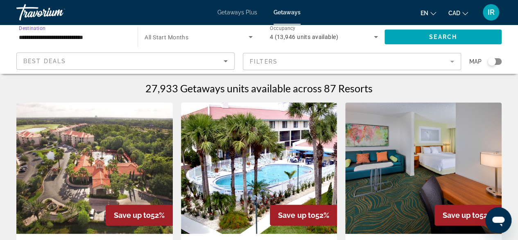
click at [118, 37] on input "**********" at bounding box center [73, 37] width 108 height 10
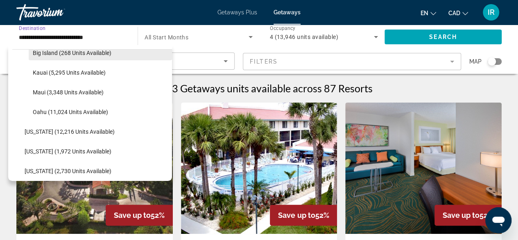
scroll to position [327, 0]
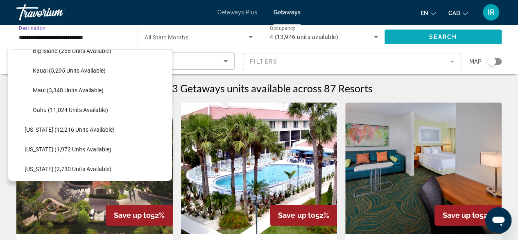
click at [430, 39] on span "Search" at bounding box center [443, 37] width 28 height 7
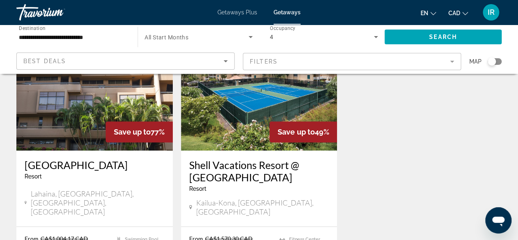
scroll to position [82, 0]
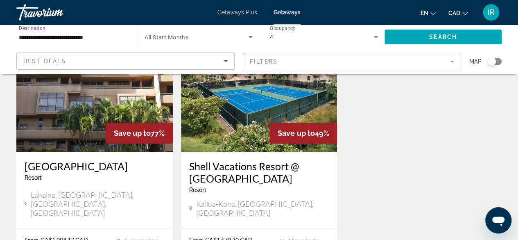
click at [93, 33] on input "**********" at bounding box center [73, 37] width 108 height 10
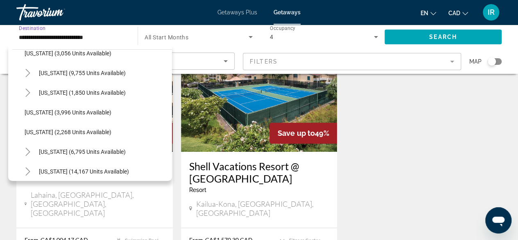
scroll to position [598, 0]
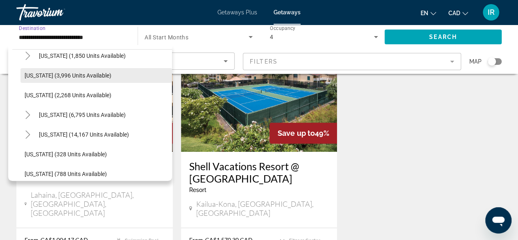
click at [54, 83] on span "Search widget" at bounding box center [96, 76] width 152 height 20
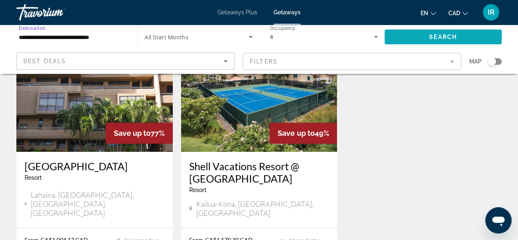
click at [417, 40] on span "Search widget" at bounding box center [443, 37] width 117 height 20
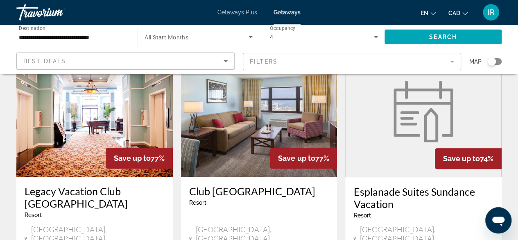
scroll to position [369, 0]
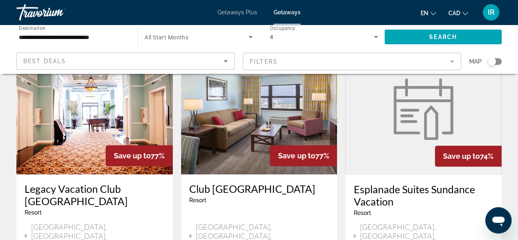
click at [499, 61] on div "Search widget" at bounding box center [495, 61] width 14 height 7
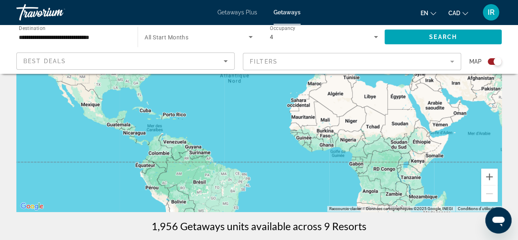
scroll to position [131, 0]
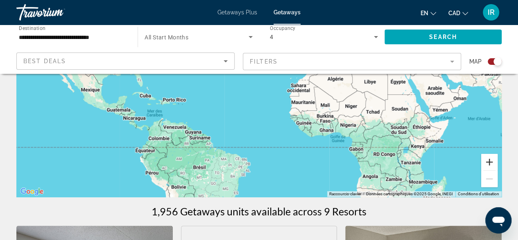
click at [484, 159] on button "Zoom avant" at bounding box center [489, 162] width 16 height 16
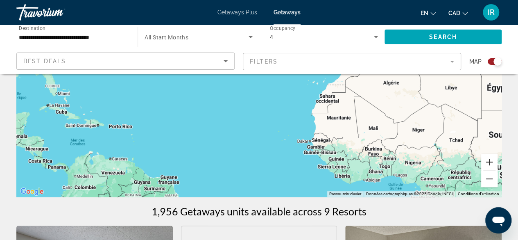
click at [484, 159] on button "Zoom avant" at bounding box center [489, 162] width 16 height 16
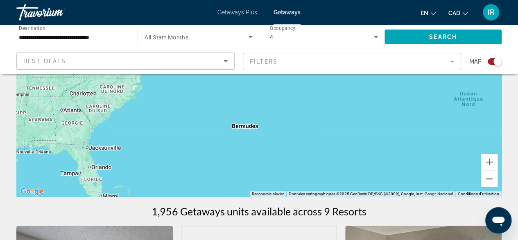
drag, startPoint x: 213, startPoint y: 132, endPoint x: 524, endPoint y: 210, distance: 320.6
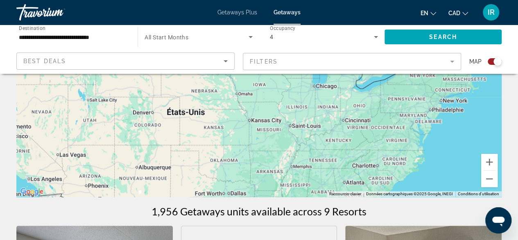
drag, startPoint x: 303, startPoint y: 147, endPoint x: 91, endPoint y: 54, distance: 231.2
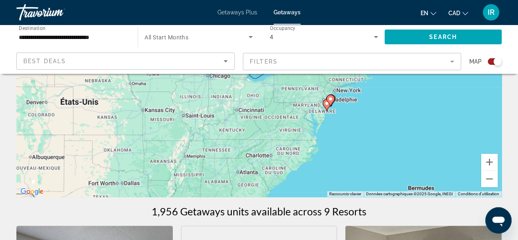
drag, startPoint x: 358, startPoint y: 139, endPoint x: 275, endPoint y: 150, distance: 84.2
click at [275, 150] on div "Pour activer le glissement du marqueur avec le clavier, appuyez sur Alt+Entrée.…" at bounding box center [259, 74] width 486 height 246
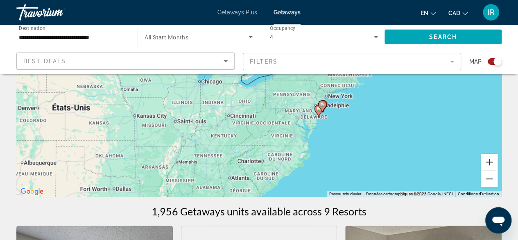
click at [493, 159] on button "Zoom avant" at bounding box center [489, 162] width 16 height 16
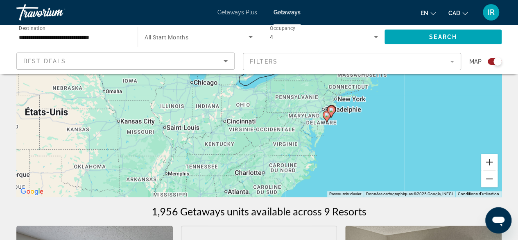
click at [492, 159] on button "Zoom avant" at bounding box center [489, 162] width 16 height 16
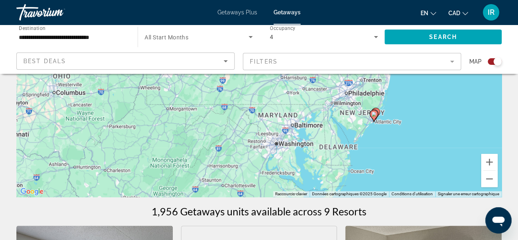
drag, startPoint x: 412, startPoint y: 143, endPoint x: 271, endPoint y: 35, distance: 177.7
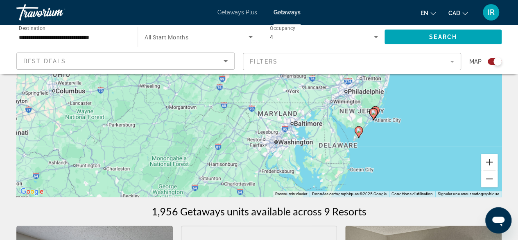
click at [487, 159] on button "Zoom avant" at bounding box center [489, 162] width 16 height 16
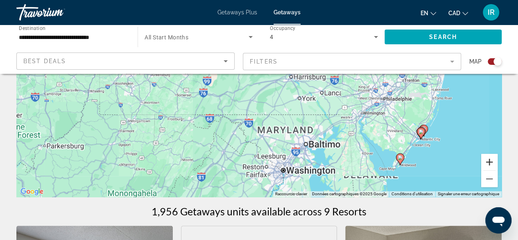
click at [487, 159] on button "Zoom avant" at bounding box center [489, 162] width 16 height 16
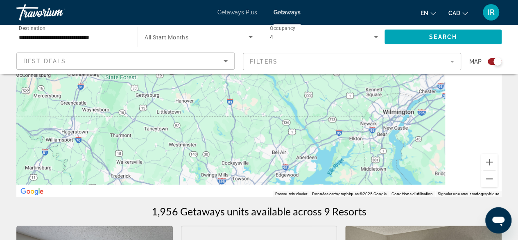
drag, startPoint x: 424, startPoint y: 145, endPoint x: 260, endPoint y: 66, distance: 181.6
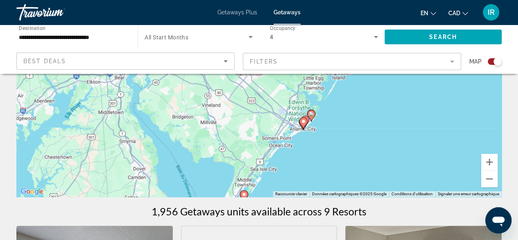
drag, startPoint x: 342, startPoint y: 129, endPoint x: 165, endPoint y: 109, distance: 177.7
click at [165, 109] on div "Pour activer le glissement du marqueur avec le clavier, appuyez sur Alt+Entrée.…" at bounding box center [259, 74] width 486 height 246
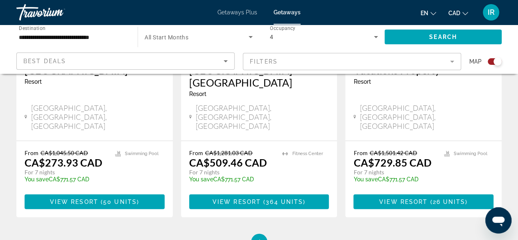
scroll to position [1073, 0]
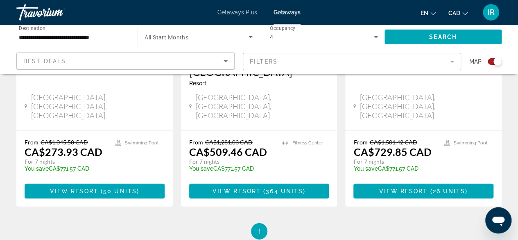
click at [75, 41] on input "**********" at bounding box center [73, 37] width 108 height 10
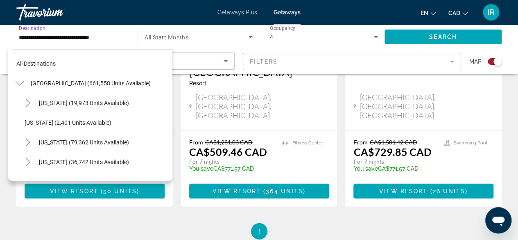
scroll to position [481, 0]
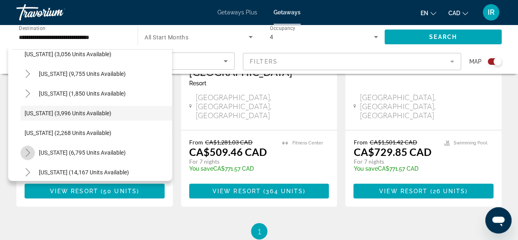
click at [29, 157] on mat-icon "Toggle New York (6,795 units available)" at bounding box center [27, 152] width 14 height 14
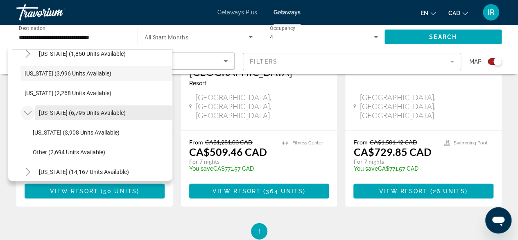
scroll to position [522, 0]
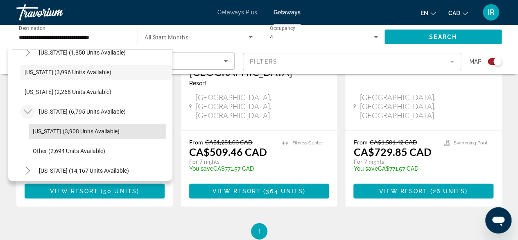
click at [64, 134] on span "Search widget" at bounding box center [100, 131] width 143 height 20
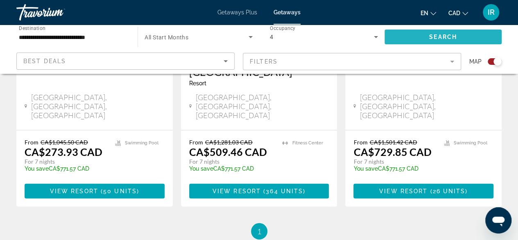
click at [421, 34] on span "Search widget" at bounding box center [443, 37] width 117 height 20
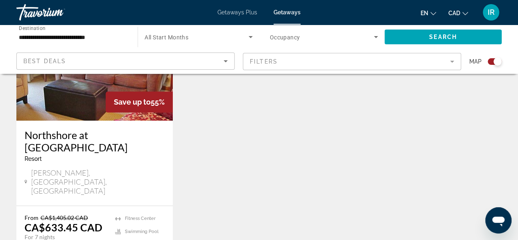
scroll to position [328, 0]
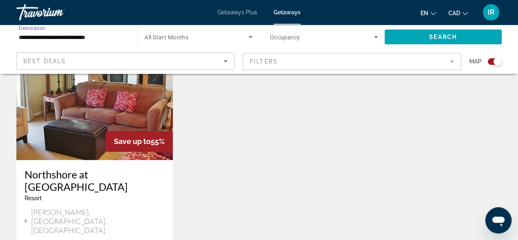
click at [82, 37] on input "**********" at bounding box center [73, 37] width 108 height 10
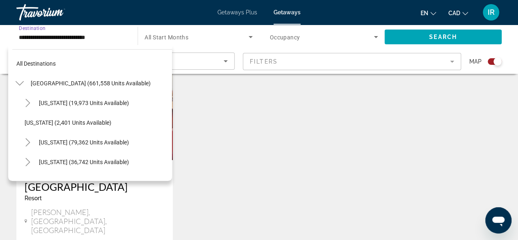
scroll to position [540, 0]
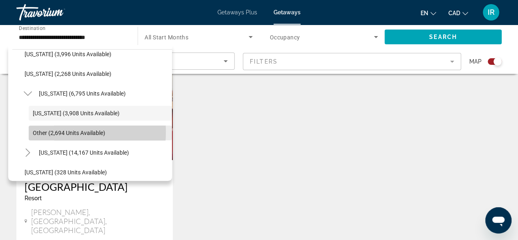
click at [58, 132] on span "Other (2,694 units available)" at bounding box center [69, 132] width 73 height 7
type input "**********"
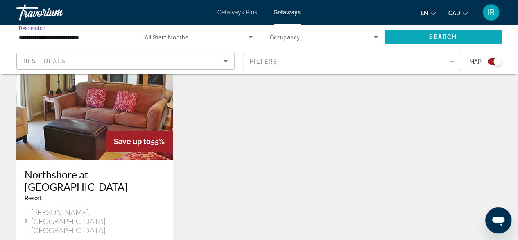
click at [444, 27] on span "Search widget" at bounding box center [443, 37] width 117 height 20
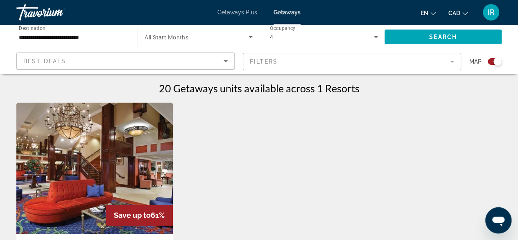
scroll to position [328, 0]
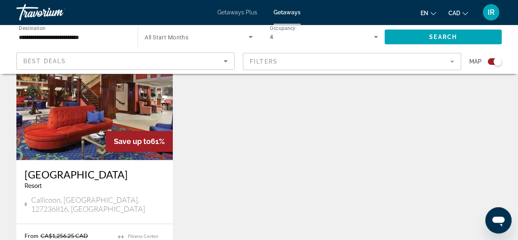
click at [213, 11] on div "Getaways Plus Getaways en English Español Français Italiano Português русский C…" at bounding box center [259, 12] width 518 height 21
click at [238, 5] on div "Getaways Plus Getaways en English Español Français Italiano Português русский C…" at bounding box center [259, 12] width 518 height 21
click at [232, 13] on span "Getaways Plus" at bounding box center [238, 12] width 40 height 7
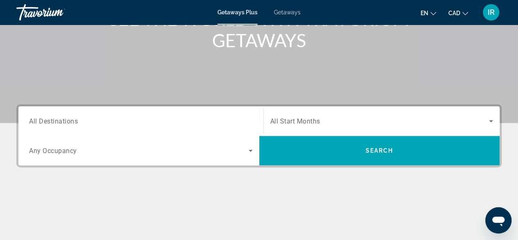
click at [145, 130] on div "Search widget" at bounding box center [141, 120] width 224 height 23
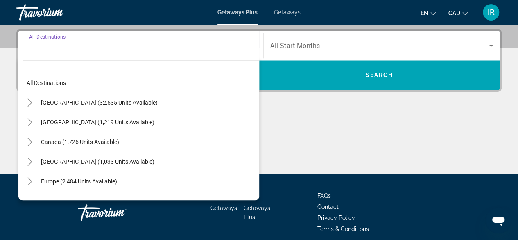
scroll to position [200, 0]
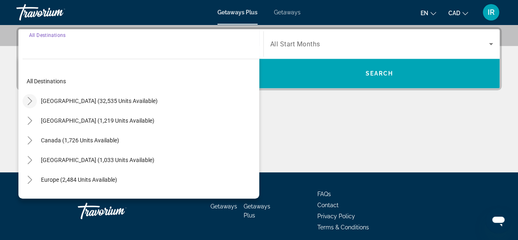
click at [34, 103] on mat-icon "Toggle United States (32,535 units available)" at bounding box center [30, 101] width 14 height 14
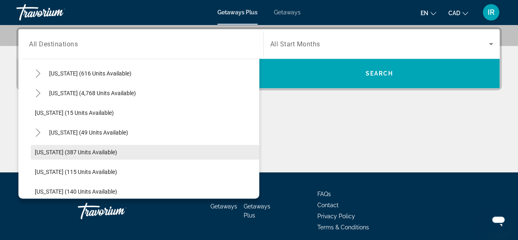
scroll to position [65, 0]
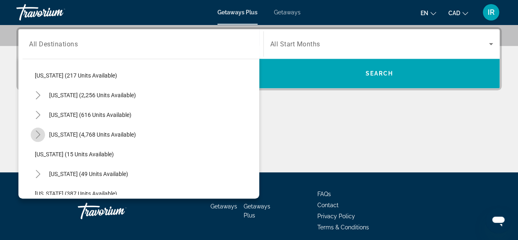
click at [38, 130] on icon "Toggle Florida (4,768 units available)" at bounding box center [38, 134] width 8 height 8
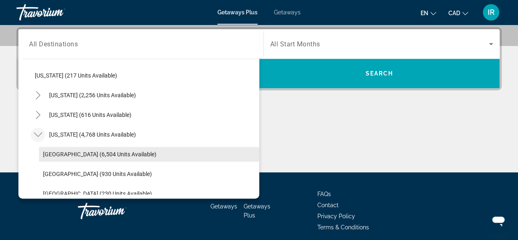
click at [61, 151] on span "Orlando & Disney Area (6,504 units available)" at bounding box center [99, 154] width 113 height 7
type input "**********"
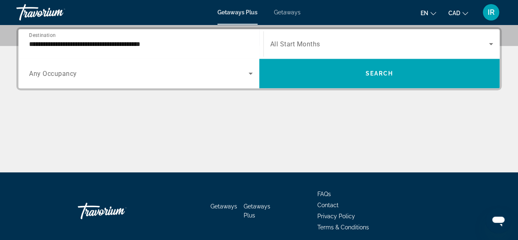
click at [141, 80] on div "Search widget" at bounding box center [141, 73] width 224 height 23
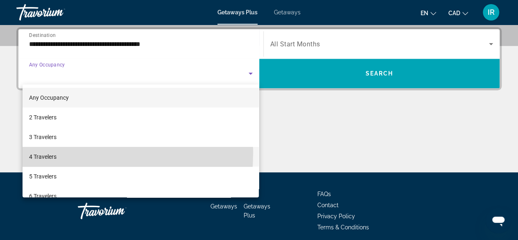
click at [38, 153] on span "4 Travelers" at bounding box center [42, 157] width 27 height 10
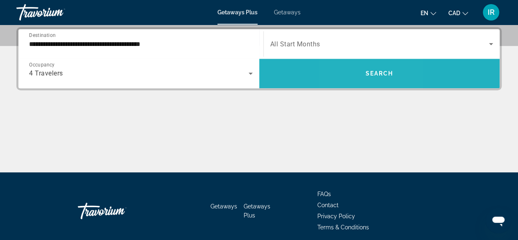
click at [358, 73] on span "Search widget" at bounding box center [379, 74] width 241 height 20
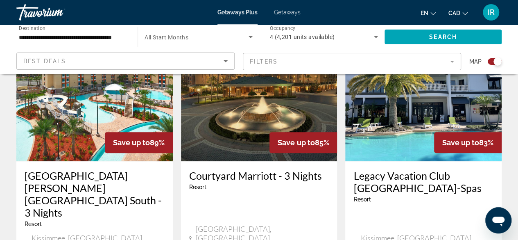
scroll to position [328, 0]
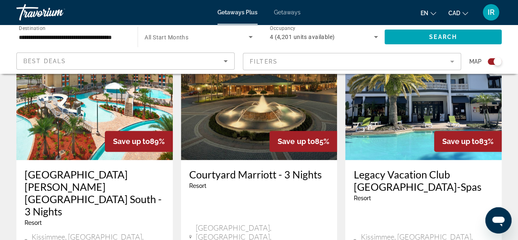
click at [303, 59] on mat-form-field "Filters" at bounding box center [352, 61] width 218 height 17
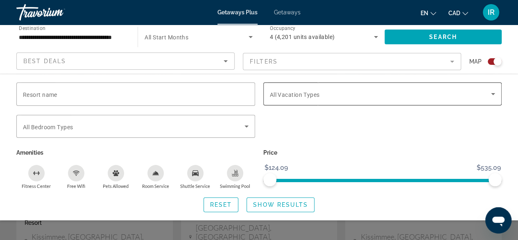
click at [305, 103] on div "Search widget" at bounding box center [383, 93] width 226 height 23
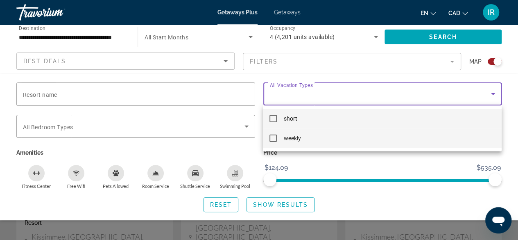
click at [279, 137] on mat-option "weekly" at bounding box center [382, 138] width 238 height 20
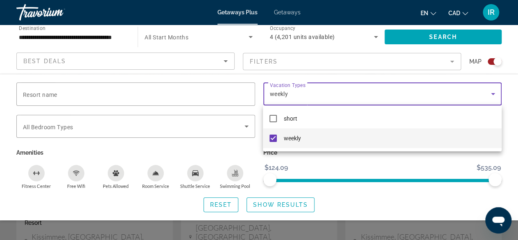
click at [266, 203] on div at bounding box center [259, 120] width 518 height 240
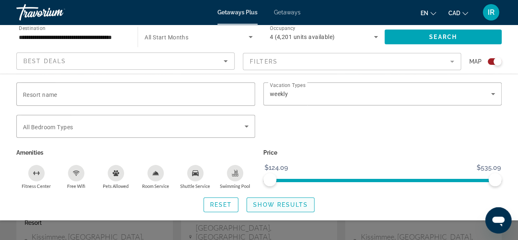
click at [265, 201] on span "Show Results" at bounding box center [280, 204] width 55 height 7
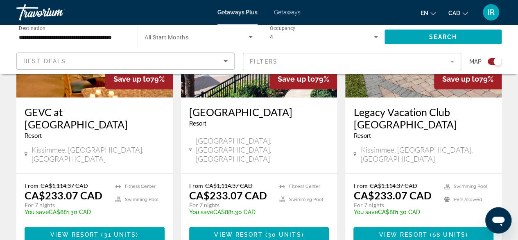
scroll to position [1024, 0]
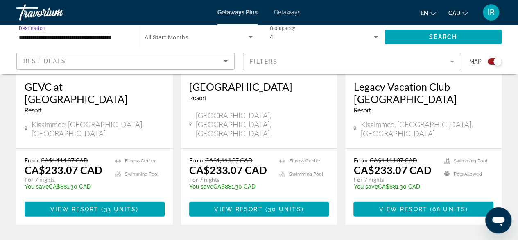
click at [79, 39] on input "**********" at bounding box center [73, 37] width 108 height 10
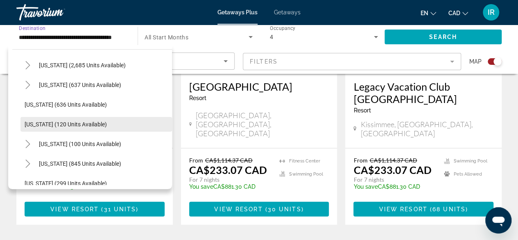
scroll to position [539, 0]
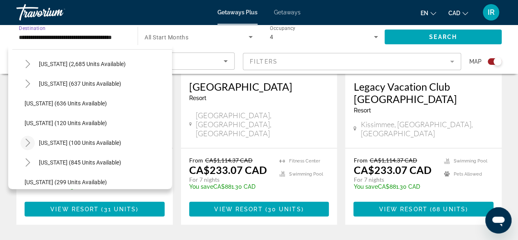
click at [32, 147] on mat-icon "Toggle New York (100 units available)" at bounding box center [27, 143] width 14 height 14
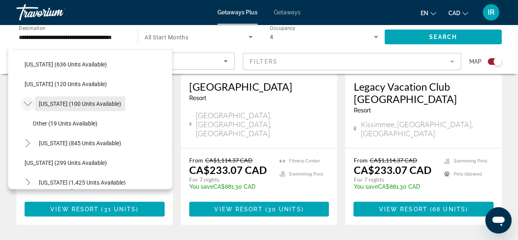
scroll to position [580, 0]
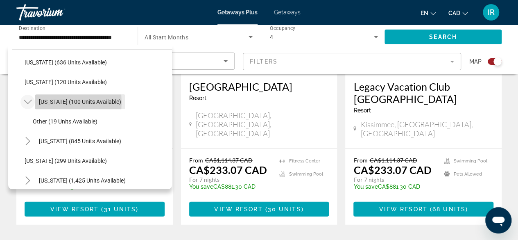
click at [51, 102] on span "New York (100 units available)" at bounding box center [80, 101] width 82 height 7
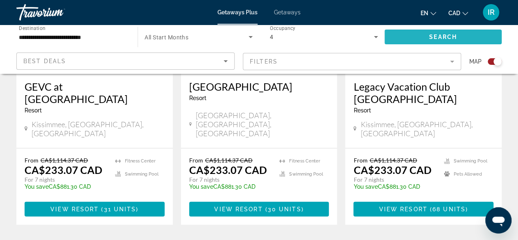
click at [414, 39] on span "Search widget" at bounding box center [443, 37] width 117 height 20
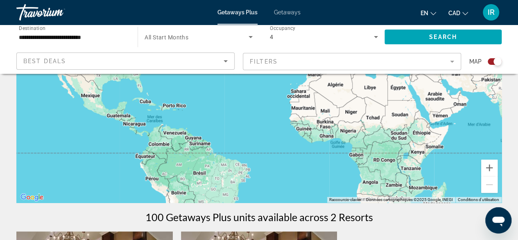
scroll to position [82, 0]
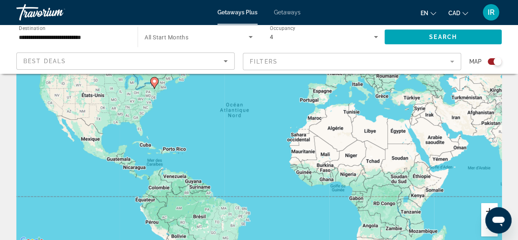
click at [487, 209] on button "Zoom avant" at bounding box center [489, 211] width 16 height 16
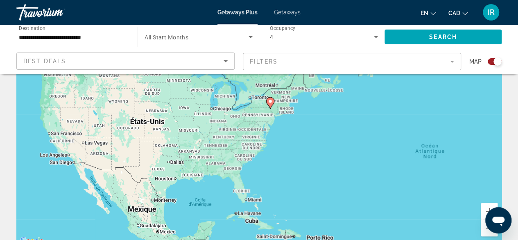
drag, startPoint x: 123, startPoint y: 125, endPoint x: 363, endPoint y: 183, distance: 247.0
click at [349, 180] on div "Pour activer le glissement du marqueur avec le clavier, appuyez sur Alt+Entrée.…" at bounding box center [259, 123] width 486 height 246
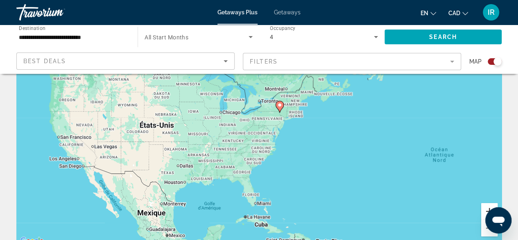
click at [488, 209] on button "Zoom avant" at bounding box center [489, 211] width 16 height 16
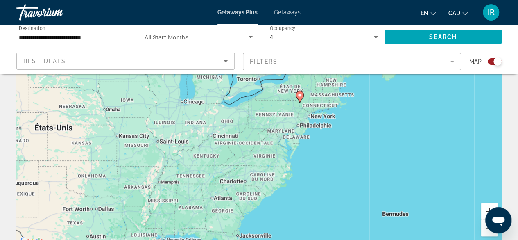
click at [488, 209] on button "Zoom avant" at bounding box center [489, 211] width 16 height 16
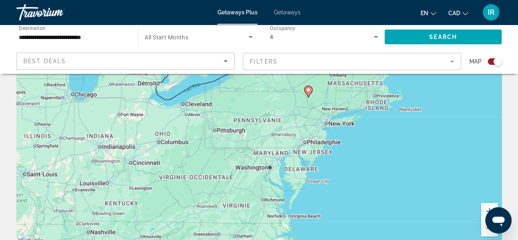
drag, startPoint x: 335, startPoint y: 145, endPoint x: 333, endPoint y: 159, distance: 13.2
click at [326, 153] on div "Pour activer le glissement du marqueur avec le clavier, appuyez sur Alt+Entrée.…" at bounding box center [259, 123] width 486 height 246
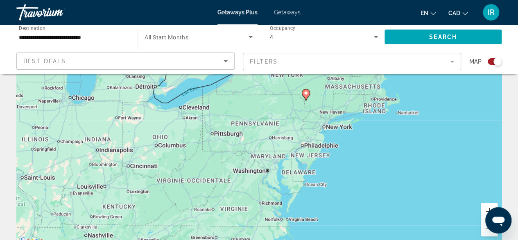
click at [487, 208] on button "Zoom avant" at bounding box center [489, 211] width 16 height 16
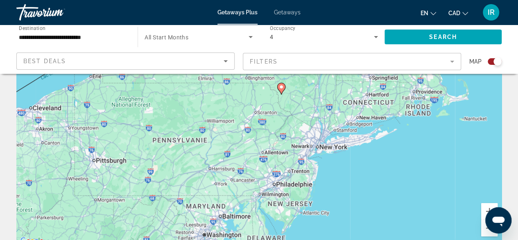
drag, startPoint x: 372, startPoint y: 141, endPoint x: 298, endPoint y: 157, distance: 75.6
click at [300, 157] on div "Pour activer le glissement du marqueur avec le clavier, appuyez sur Alt+Entrée.…" at bounding box center [259, 123] width 486 height 246
click at [97, 36] on input "**********" at bounding box center [73, 37] width 108 height 10
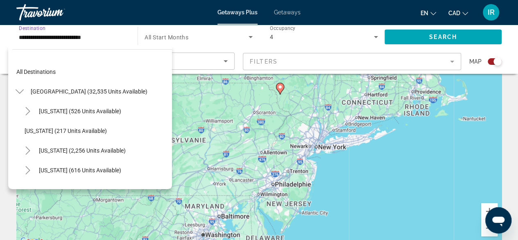
scroll to position [462, 0]
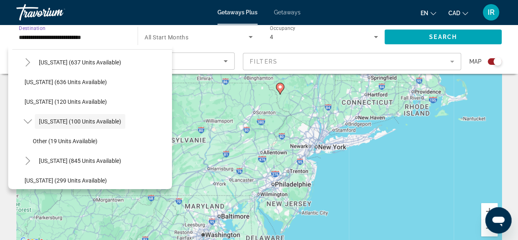
click at [38, 136] on span "Search widget" at bounding box center [100, 141] width 143 height 20
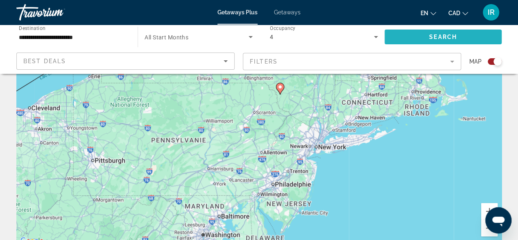
click at [442, 40] on span "Search" at bounding box center [443, 37] width 28 height 7
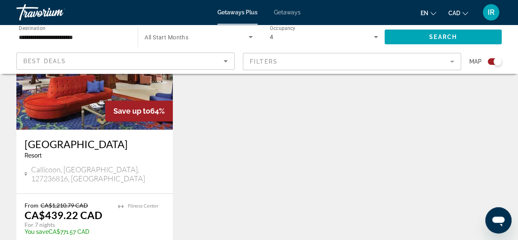
scroll to position [328, 0]
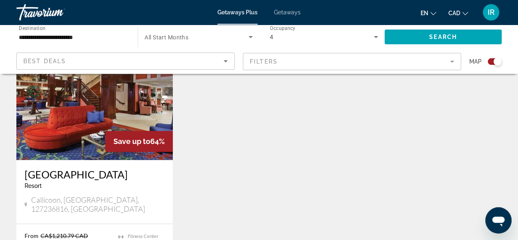
click at [297, 65] on mat-form-field "Filters" at bounding box center [352, 61] width 218 height 17
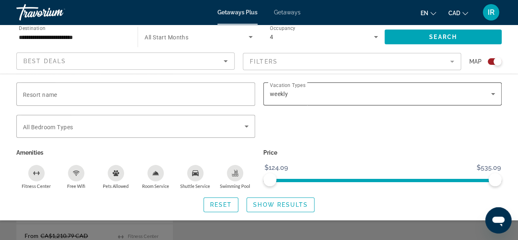
click at [297, 93] on div "weekly" at bounding box center [381, 94] width 222 height 10
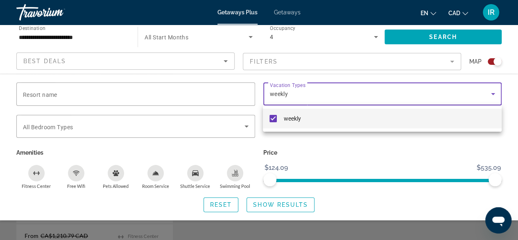
click at [271, 117] on mat-pseudo-checkbox at bounding box center [273, 118] width 7 height 7
click at [271, 205] on div at bounding box center [259, 120] width 518 height 240
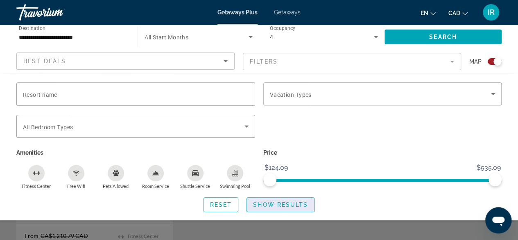
click at [283, 205] on span "Show Results" at bounding box center [280, 204] width 55 height 7
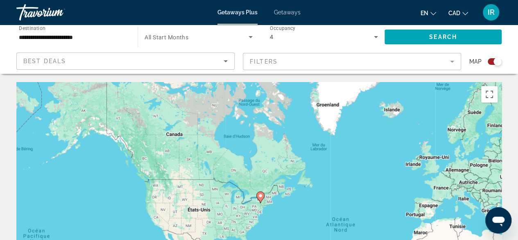
click at [89, 40] on input "**********" at bounding box center [73, 37] width 108 height 10
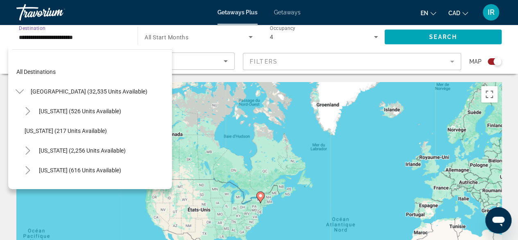
scroll to position [481, 0]
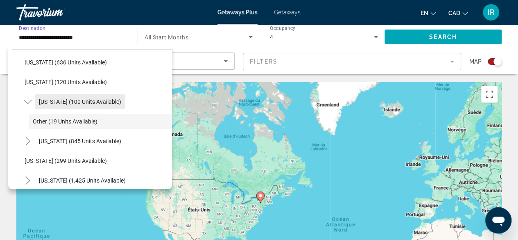
click at [79, 104] on span "Search widget" at bounding box center [80, 102] width 91 height 20
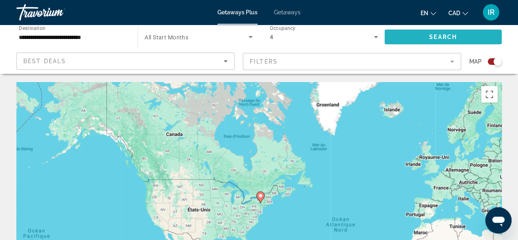
click at [448, 40] on span "Search widget" at bounding box center [443, 37] width 117 height 20
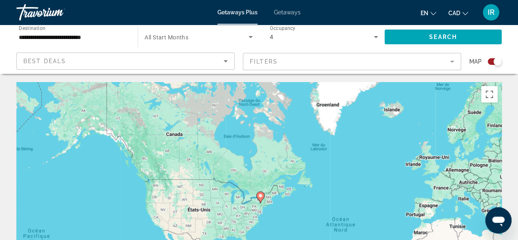
click at [261, 69] on mat-form-field "Filters" at bounding box center [352, 61] width 218 height 17
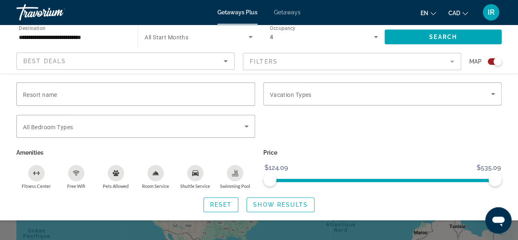
click at [263, 64] on mat-form-field "Filters" at bounding box center [352, 61] width 218 height 17
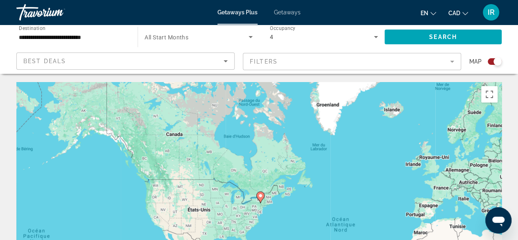
click at [121, 41] on input "**********" at bounding box center [73, 37] width 108 height 10
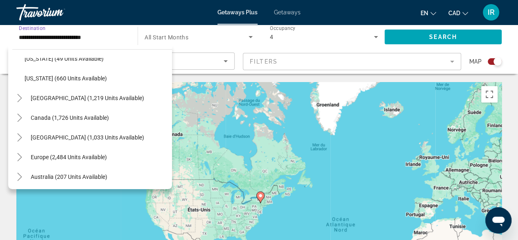
scroll to position [790, 0]
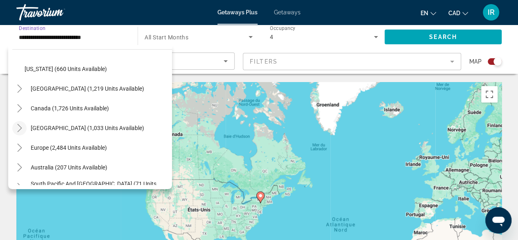
click at [18, 130] on icon "Toggle Caribbean & Atlantic Islands (1,033 units available)" at bounding box center [20, 128] width 8 height 8
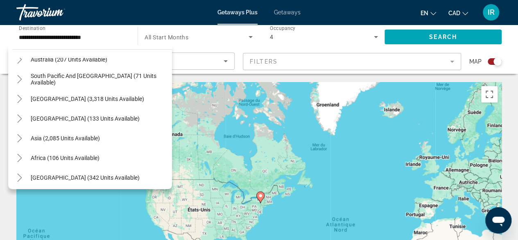
scroll to position [1057, 0]
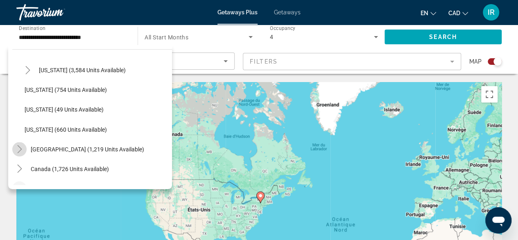
click at [20, 146] on icon "Toggle Mexico (1,219 units available)" at bounding box center [20, 149] width 8 height 8
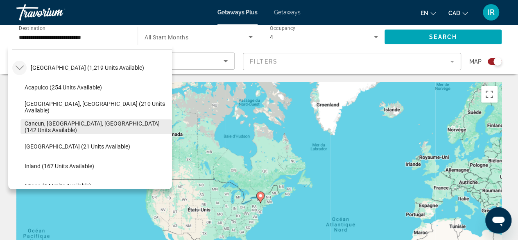
click at [52, 123] on span "Search widget" at bounding box center [96, 127] width 152 height 20
type input "**********"
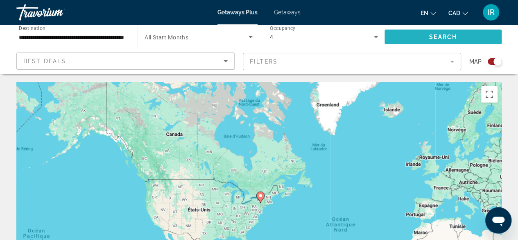
click at [397, 43] on span "Search widget" at bounding box center [443, 37] width 117 height 20
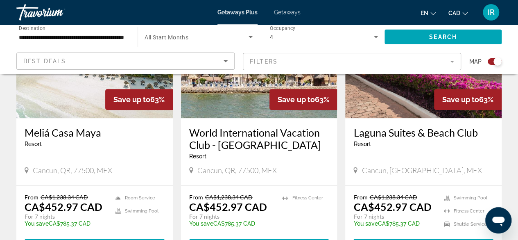
scroll to position [369, 0]
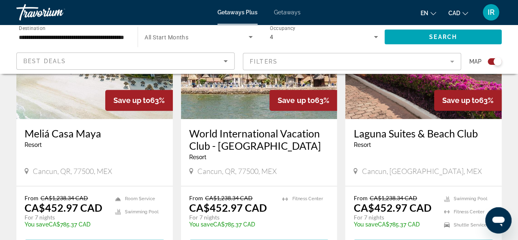
click at [83, 135] on h3 "Meliá Casa Maya" at bounding box center [95, 133] width 140 height 12
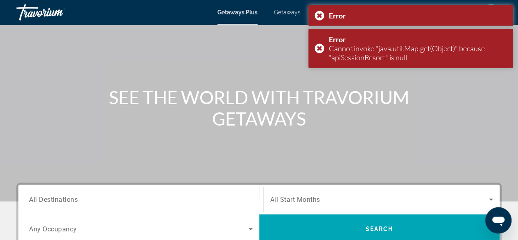
scroll to position [82, 0]
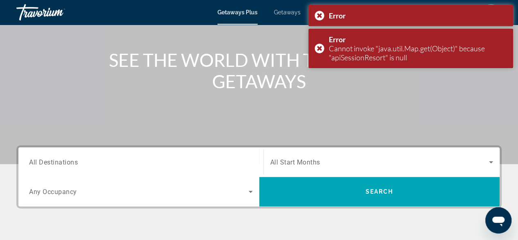
click at [137, 168] on div "Search widget" at bounding box center [141, 161] width 224 height 23
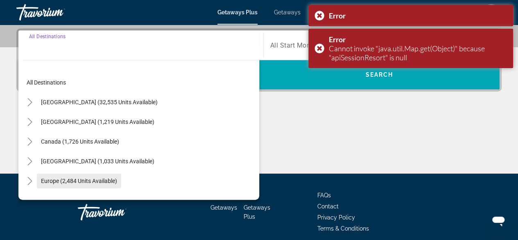
scroll to position [200, 0]
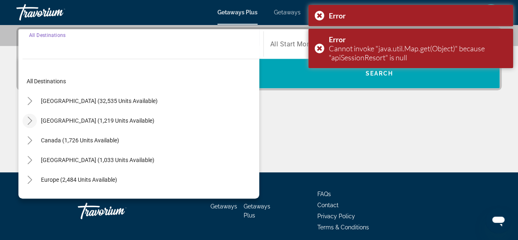
click at [24, 119] on mat-icon "Toggle Mexico (1,219 units available)" at bounding box center [30, 120] width 14 height 14
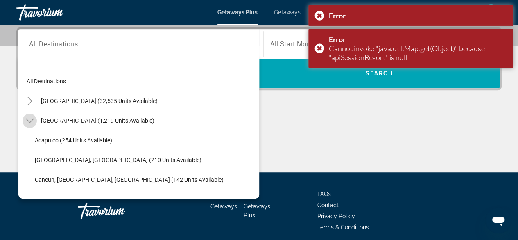
scroll to position [43, 0]
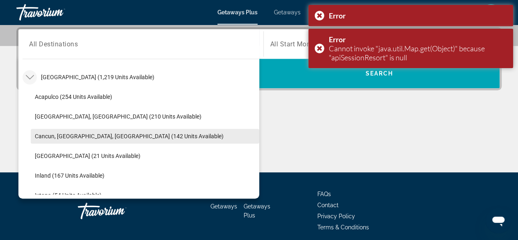
click at [52, 130] on span "Search widget" at bounding box center [145, 136] width 229 height 20
type input "**********"
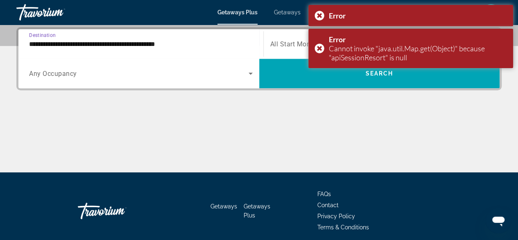
click at [137, 79] on div "Search widget" at bounding box center [141, 73] width 224 height 23
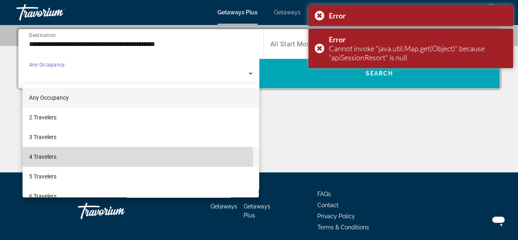
click at [32, 160] on span "4 Travelers" at bounding box center [42, 157] width 27 height 10
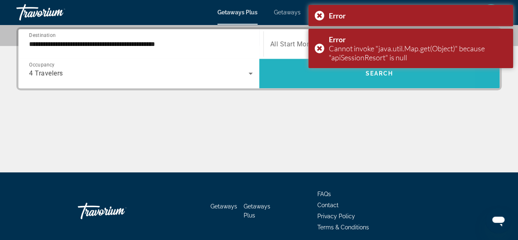
click at [279, 75] on span "Search widget" at bounding box center [379, 74] width 241 height 20
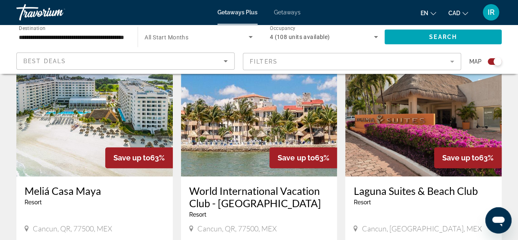
scroll to position [328, 0]
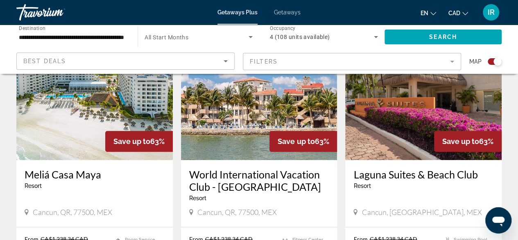
click at [72, 174] on h3 "Meliá Casa Maya" at bounding box center [95, 174] width 140 height 12
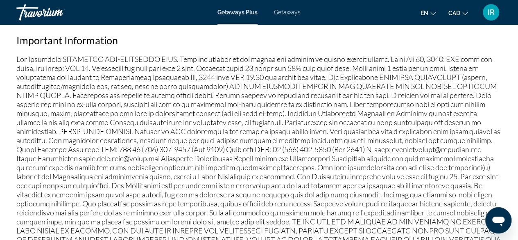
scroll to position [983, 0]
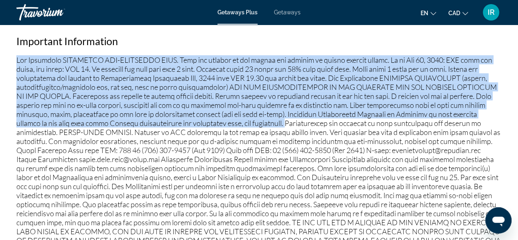
drag, startPoint x: 11, startPoint y: 59, endPoint x: 286, endPoint y: 125, distance: 282.3
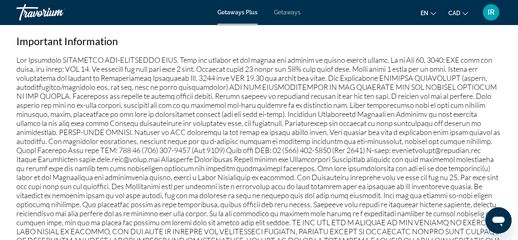
drag, startPoint x: 288, startPoint y: 77, endPoint x: 411, endPoint y: 41, distance: 128.2
click at [411, 41] on h2 "Important Information" at bounding box center [259, 41] width 486 height 12
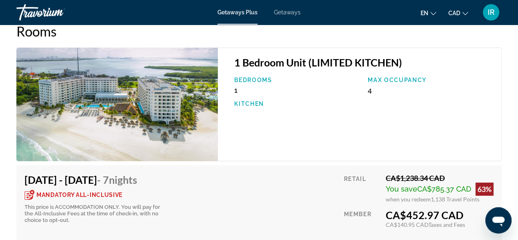
scroll to position [1557, 0]
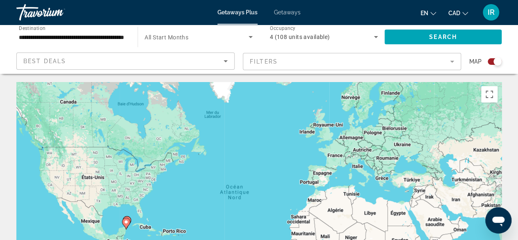
click at [447, 61] on mat-form-field "Filters" at bounding box center [352, 61] width 218 height 17
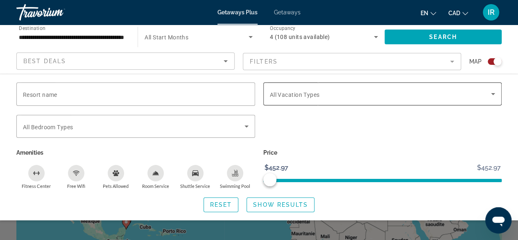
click at [410, 103] on div "Search widget" at bounding box center [383, 93] width 226 height 23
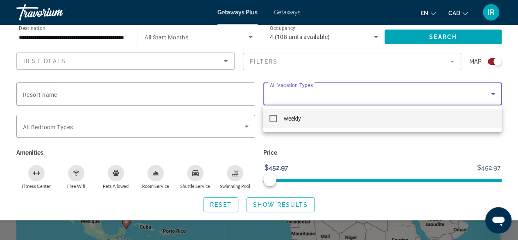
click at [274, 118] on mat-pseudo-checkbox at bounding box center [273, 118] width 7 height 7
click at [261, 203] on div at bounding box center [259, 120] width 518 height 240
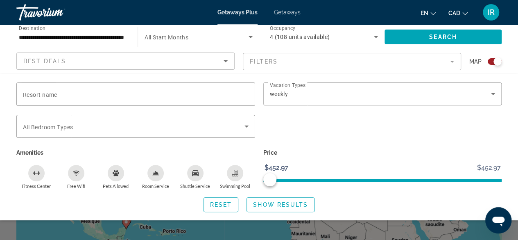
click at [66, 36] on input "**********" at bounding box center [73, 37] width 108 height 10
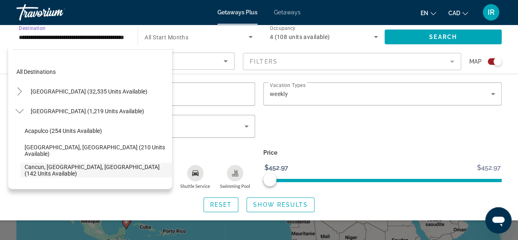
scroll to position [49, 0]
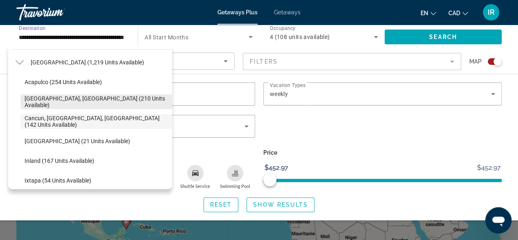
click at [70, 100] on span "Baja Peninsula, Los Cabos (210 units available)" at bounding box center [96, 101] width 143 height 13
type input "**********"
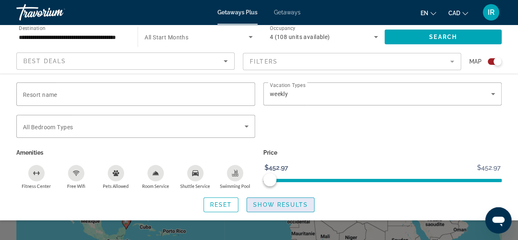
click at [265, 199] on span "Search widget" at bounding box center [280, 205] width 67 height 20
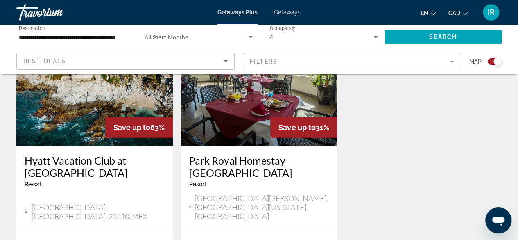
scroll to position [942, 0]
